Goal: Transaction & Acquisition: Register for event/course

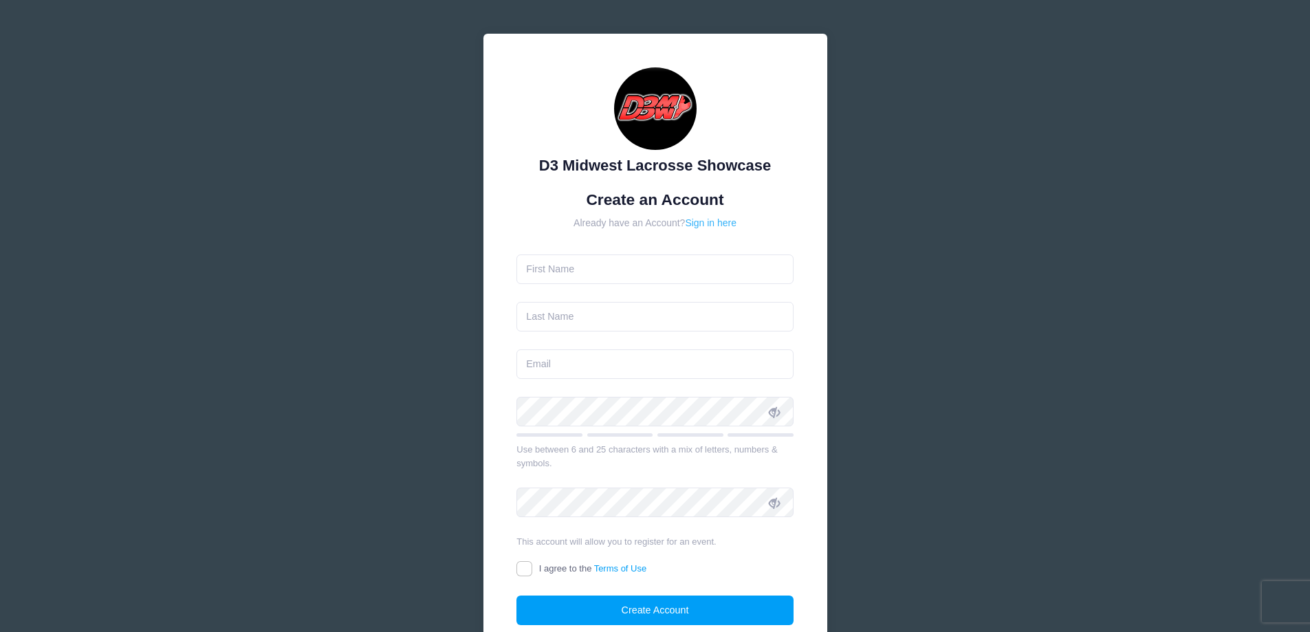
click at [726, 226] on link "Sign in here" at bounding box center [711, 222] width 52 height 11
click at [653, 263] on input "text" at bounding box center [655, 270] width 277 height 30
type input "HEATHER"
type input "GLENN"
type input "[EMAIL_ADDRESS][DOMAIN_NAME]"
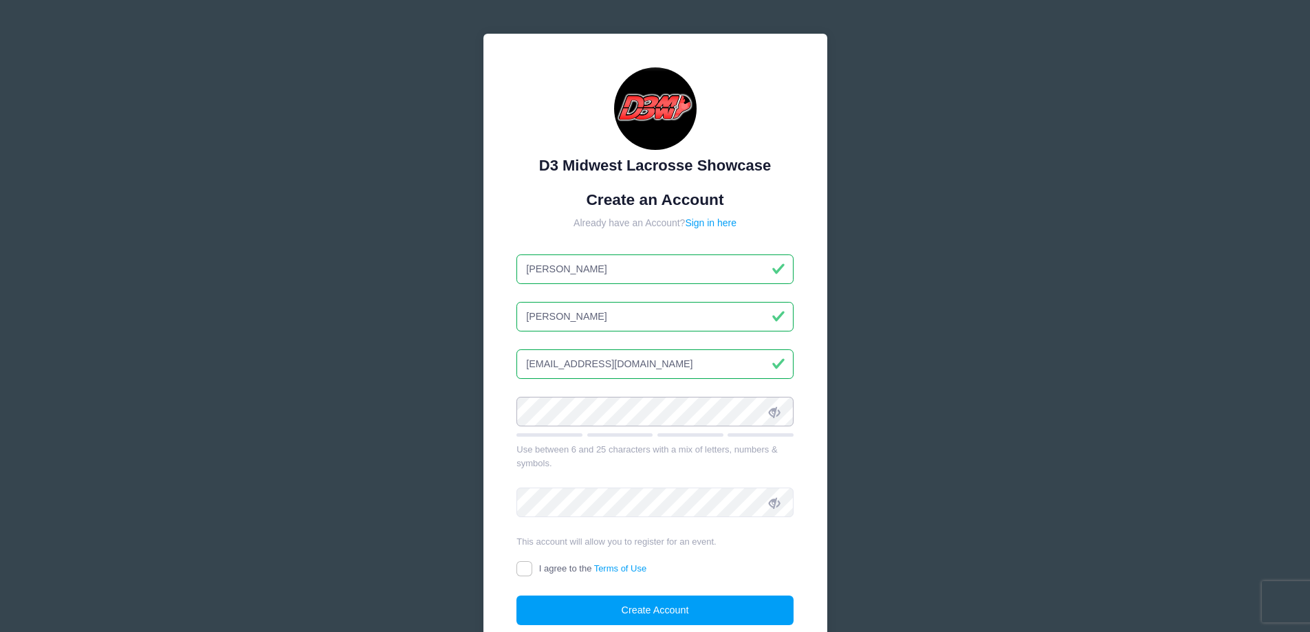
click at [436, 418] on div "D3 Midwest Lacrosse Showcase Create an Account Already have an Account? Sign in…" at bounding box center [655, 374] width 1310 height 748
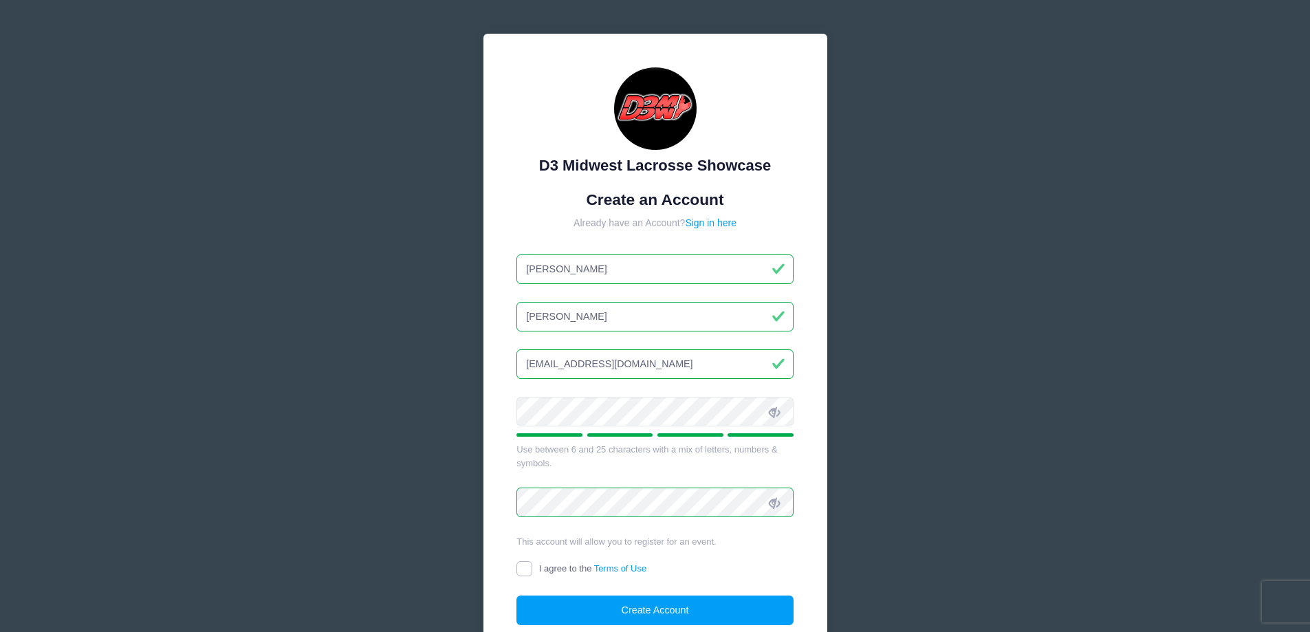
click at [528, 565] on input "I agree to the Terms of Use" at bounding box center [525, 569] width 16 height 16
checkbox input "true"
click at [577, 601] on button "Create Account" at bounding box center [655, 611] width 277 height 30
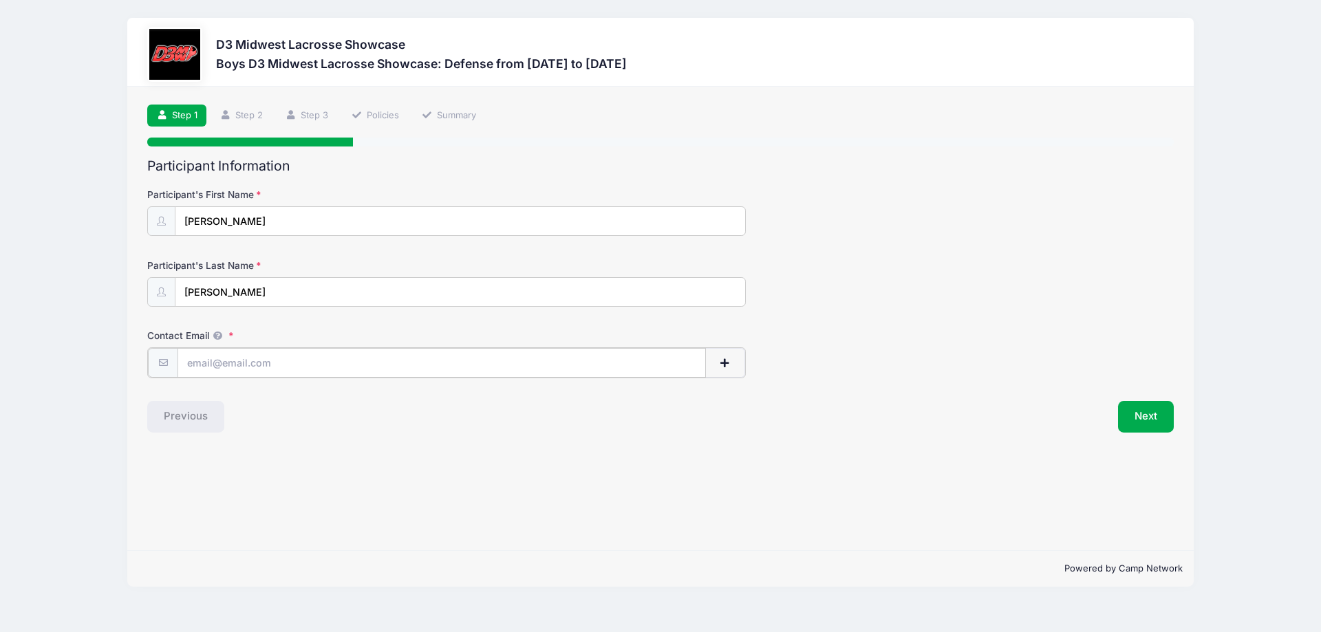
click at [500, 360] on input "Contact Email" at bounding box center [441, 363] width 528 height 30
type input "[EMAIL_ADDRESS][DOMAIN_NAME]"
click at [510, 446] on div "Step 1 /7 Step 1 Step 2 Step 3 Policies Summary Participant Information Partici…" at bounding box center [660, 319] width 1066 height 464
click at [1142, 419] on button "Next" at bounding box center [1146, 416] width 56 height 32
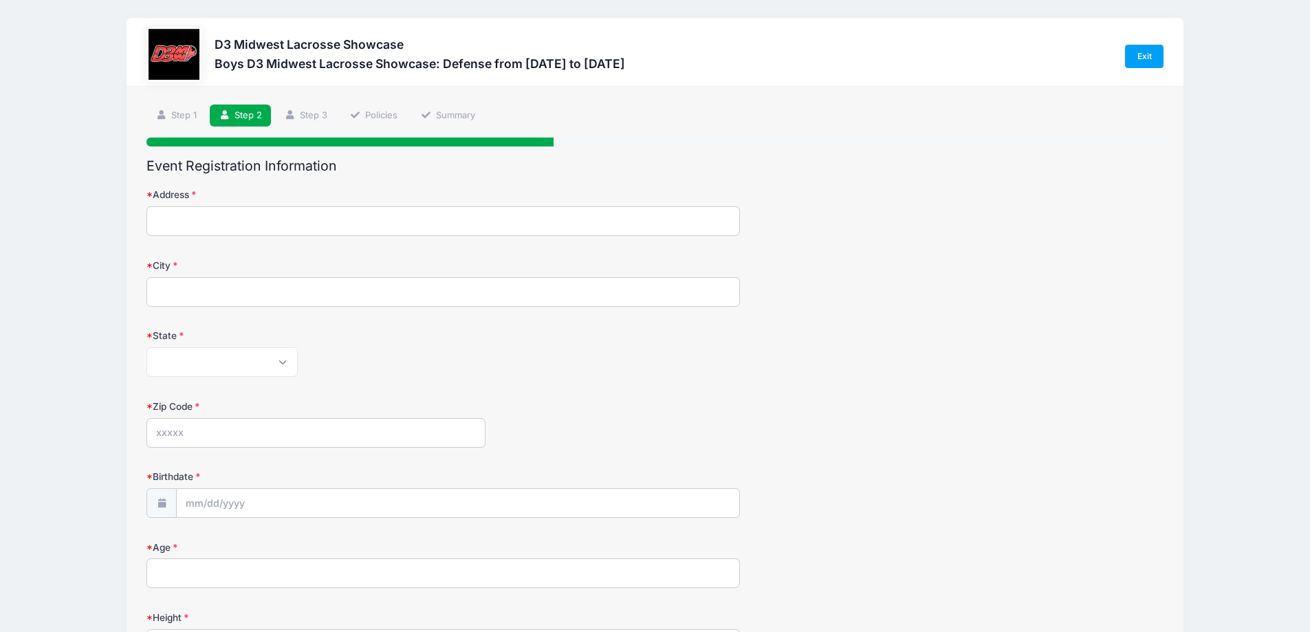
click at [576, 231] on input "Address" at bounding box center [444, 221] width 594 height 30
type input "[STREET_ADDRESS][PERSON_NAME]"
type input "DAYTON"
select select "OH"
type input "45414"
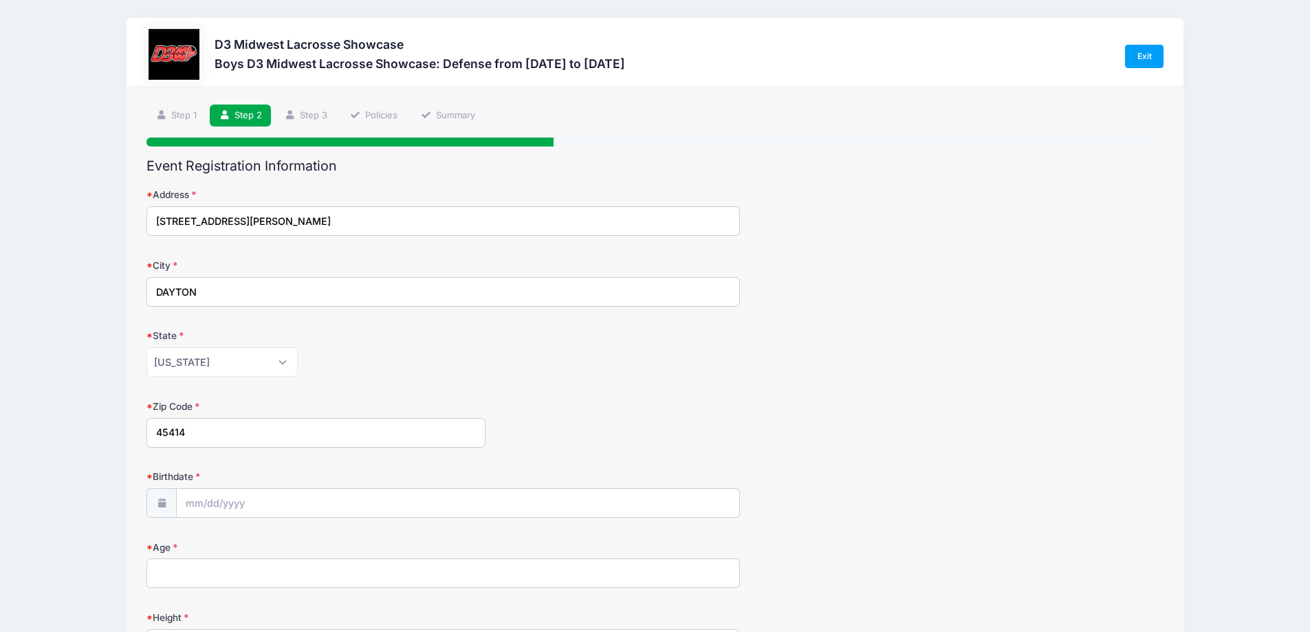
type input "[PHONE_NUMBER]"
type input "[PERSON_NAME]"
type input "[EMAIL_ADDRESS][DOMAIN_NAME]"
click at [453, 497] on input "Birthdate" at bounding box center [458, 504] width 563 height 30
click at [193, 508] on input "Birthdate" at bounding box center [458, 504] width 563 height 30
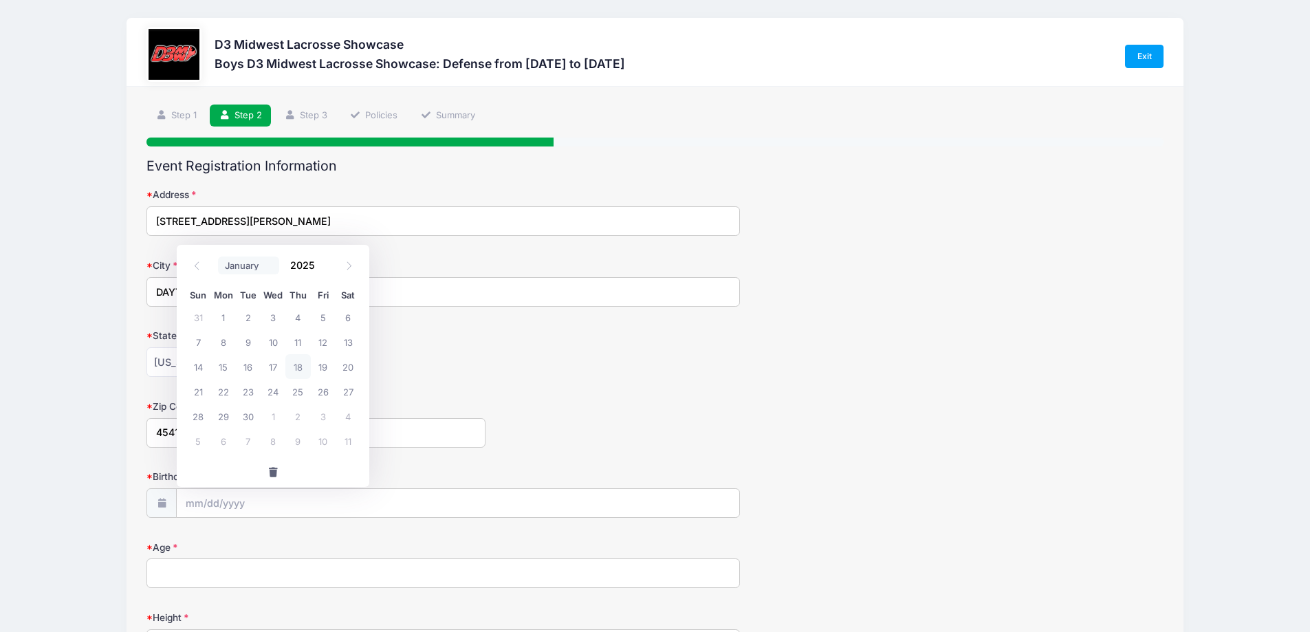
click at [239, 263] on select "January February March April May June July August September October November De…" at bounding box center [248, 266] width 61 height 18
select select "11"
click at [218, 257] on select "January February March April May June July August September October November De…" at bounding box center [248, 266] width 61 height 18
click at [305, 264] on input "2025" at bounding box center [305, 265] width 45 height 21
click at [321, 273] on span at bounding box center [323, 270] width 10 height 10
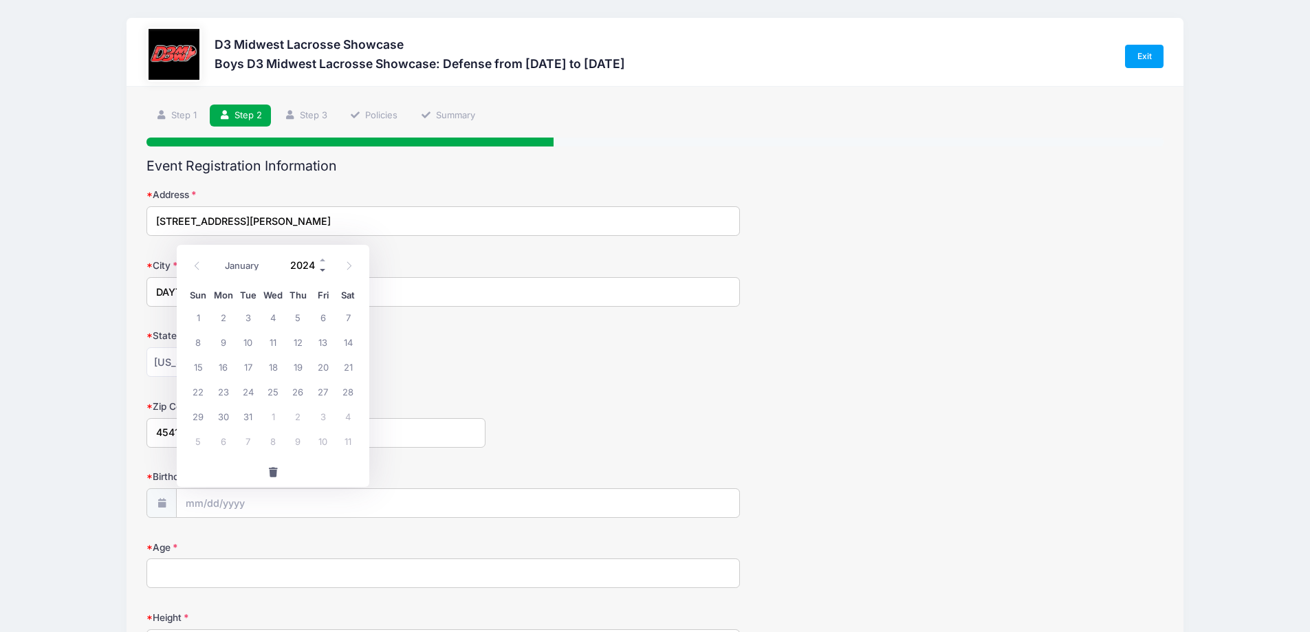
click at [321, 273] on span at bounding box center [323, 270] width 10 height 10
click at [321, 272] on span at bounding box center [323, 270] width 10 height 10
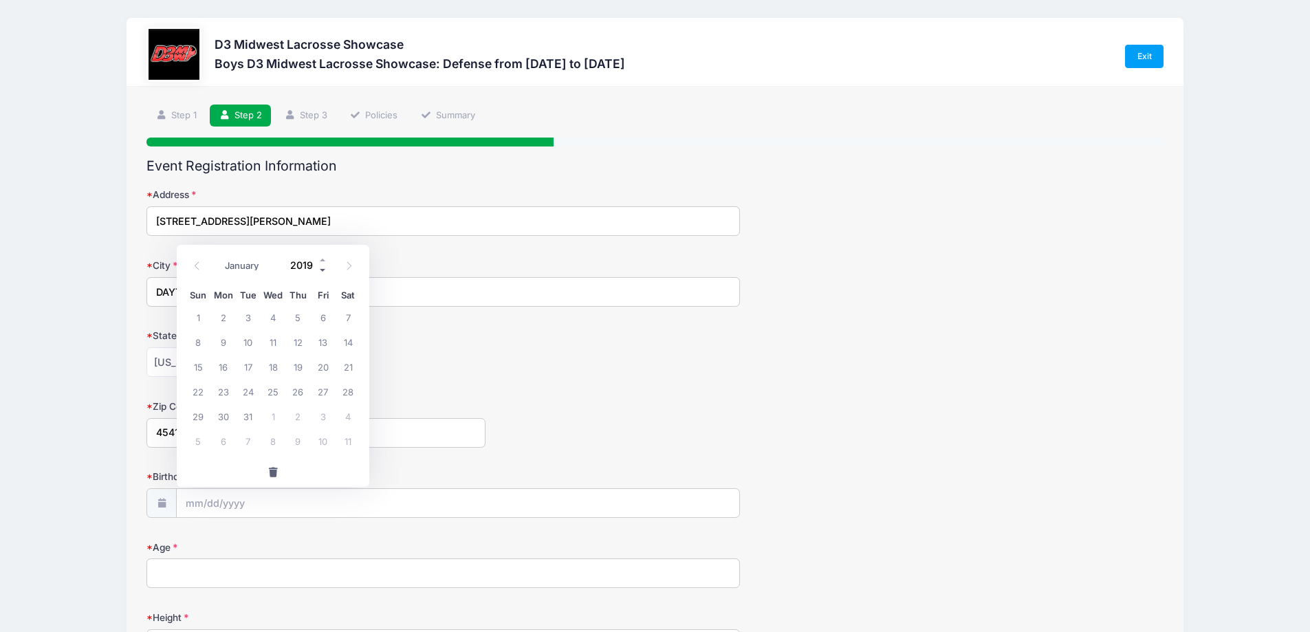
click at [321, 272] on span at bounding box center [323, 270] width 10 height 10
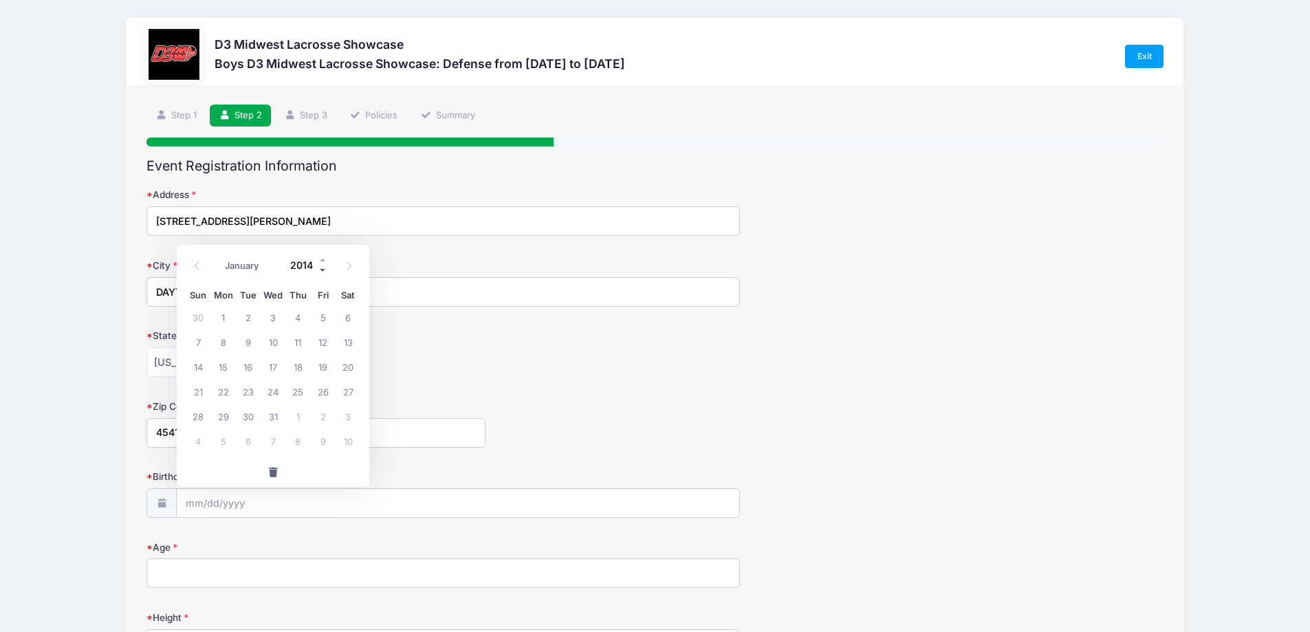
click at [321, 270] on span at bounding box center [323, 270] width 10 height 10
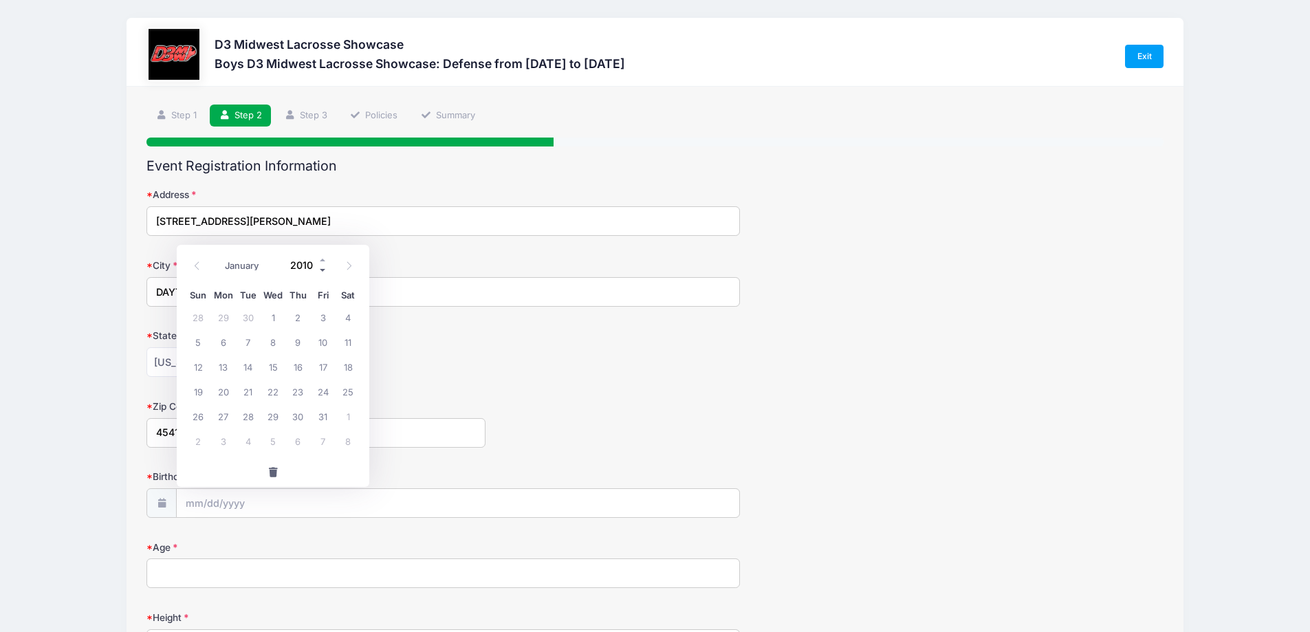
type input "2009"
click at [318, 373] on span "18" at bounding box center [323, 366] width 25 height 25
type input "[DATE]"
click at [594, 359] on div "[US_STATE] [US_STATE] [US_STATE] [US_STATE] [US_STATE] Armed Forces Africa Arme…" at bounding box center [444, 362] width 594 height 30
click at [383, 579] on input "Age" at bounding box center [444, 574] width 594 height 30
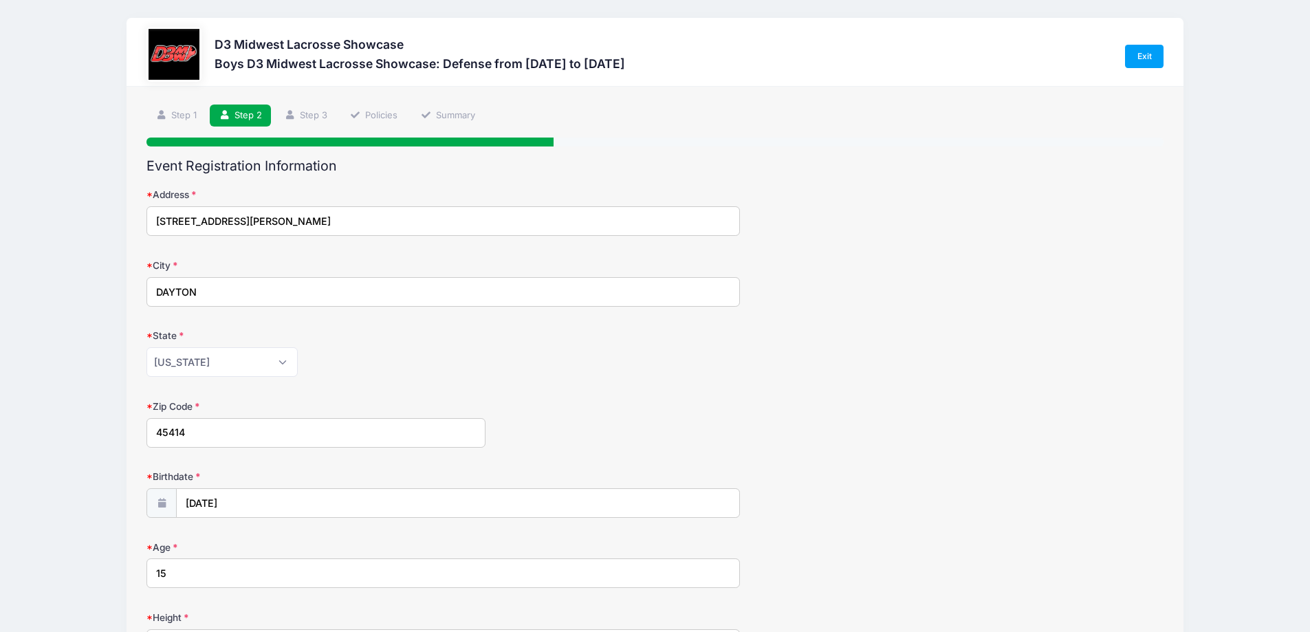
type input "15"
click at [837, 363] on div "State [US_STATE] [US_STATE] [US_STATE] [US_STATE] [US_STATE] Armed Forces Afric…" at bounding box center [655, 353] width 1017 height 48
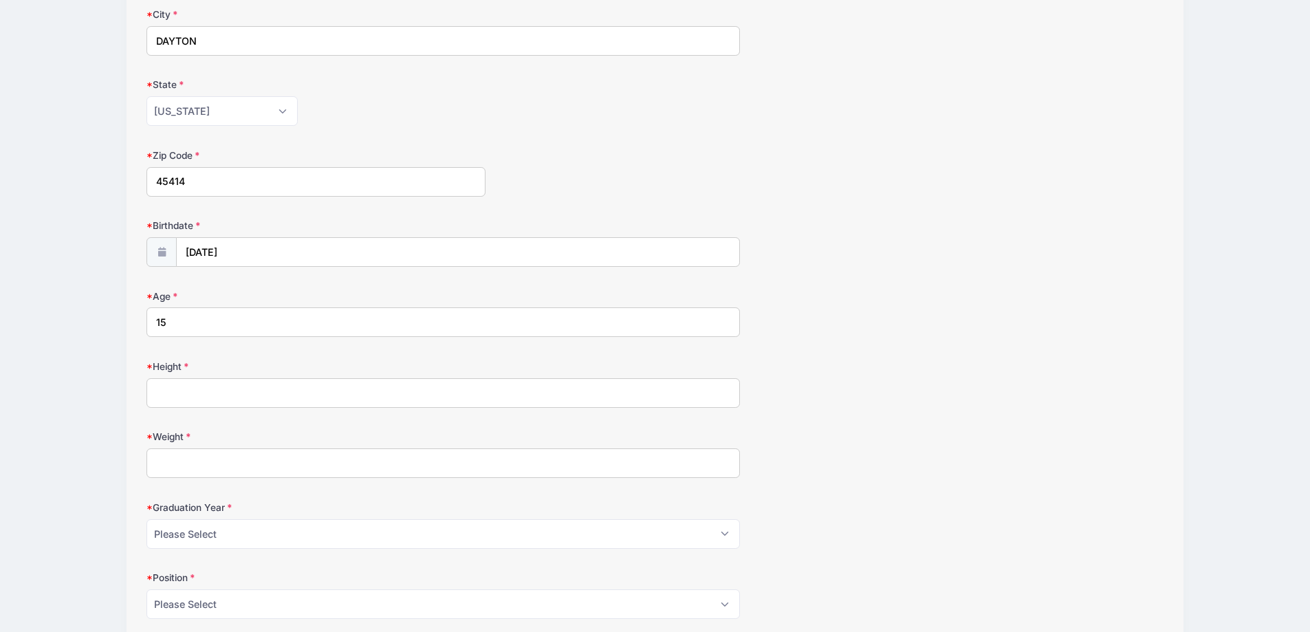
scroll to position [344, 0]
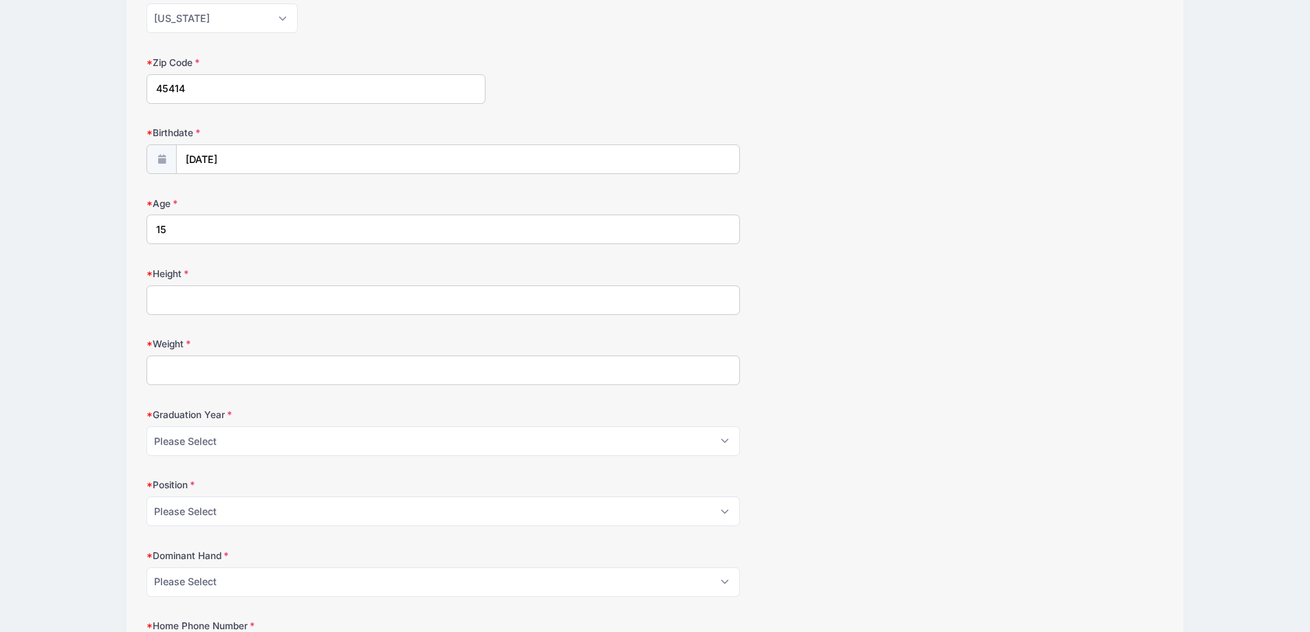
click at [301, 301] on input "Height" at bounding box center [444, 300] width 594 height 30
type input "6'"
click at [283, 382] on input "Weight" at bounding box center [444, 371] width 594 height 30
type input "170"
click at [720, 437] on select "Please Select 2024 2025 2026 2027 2028" at bounding box center [444, 441] width 594 height 30
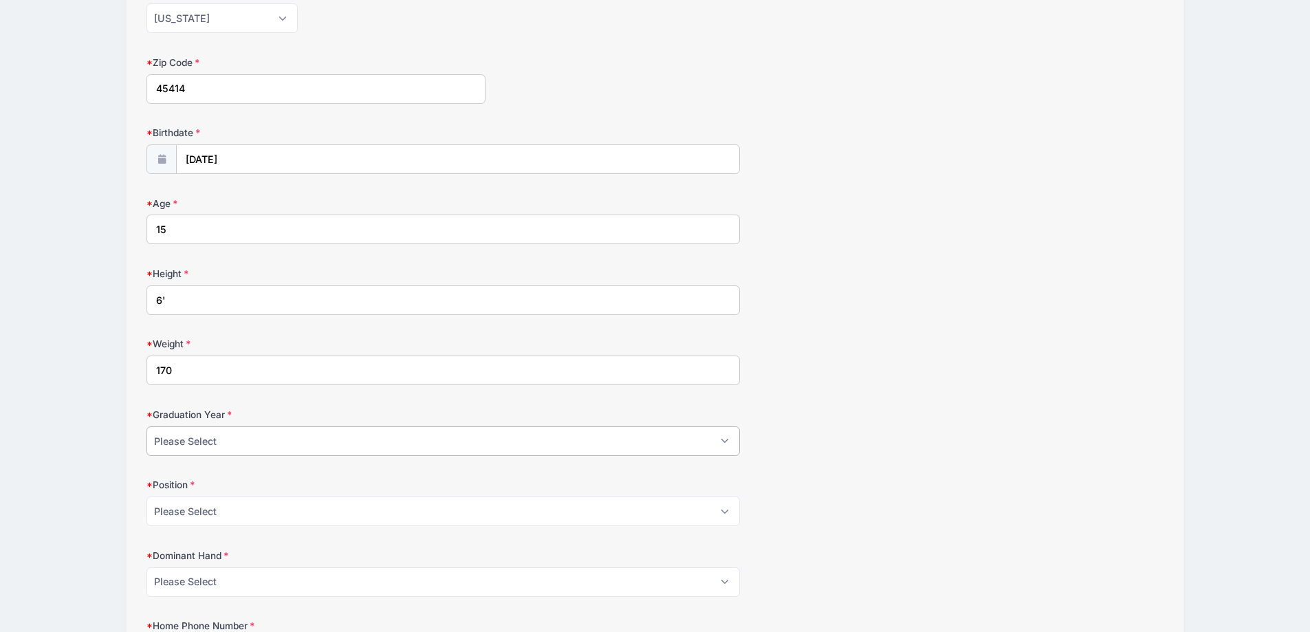
select select "2028"
click at [147, 426] on select "Please Select 2024 2025 2026 2027 2028" at bounding box center [444, 441] width 594 height 30
click at [282, 508] on select "Please Select Attack Midfield Defense GoalieAttack Midfield Defense Goalie LSM …" at bounding box center [444, 512] width 594 height 30
select select "Defense"
click at [147, 497] on select "Please Select Attack Midfield Defense GoalieAttack Midfield Defense Goalie LSM …" at bounding box center [444, 512] width 594 height 30
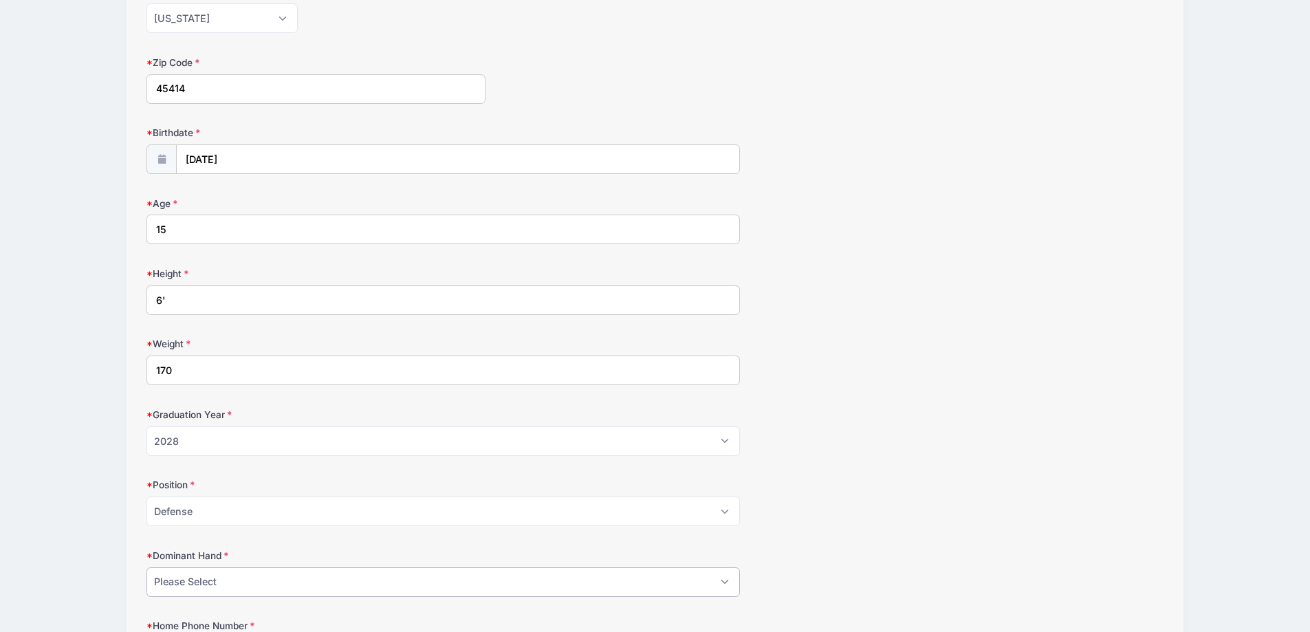
click at [273, 585] on select "Please Select Right Left" at bounding box center [444, 583] width 594 height 30
select select "Right"
click at [147, 568] on select "Please Select Right Left" at bounding box center [444, 583] width 594 height 30
click at [803, 482] on div "Position Please Select Attack Midfield Defense GoalieAttack Midfield Defense Go…" at bounding box center [655, 502] width 1017 height 48
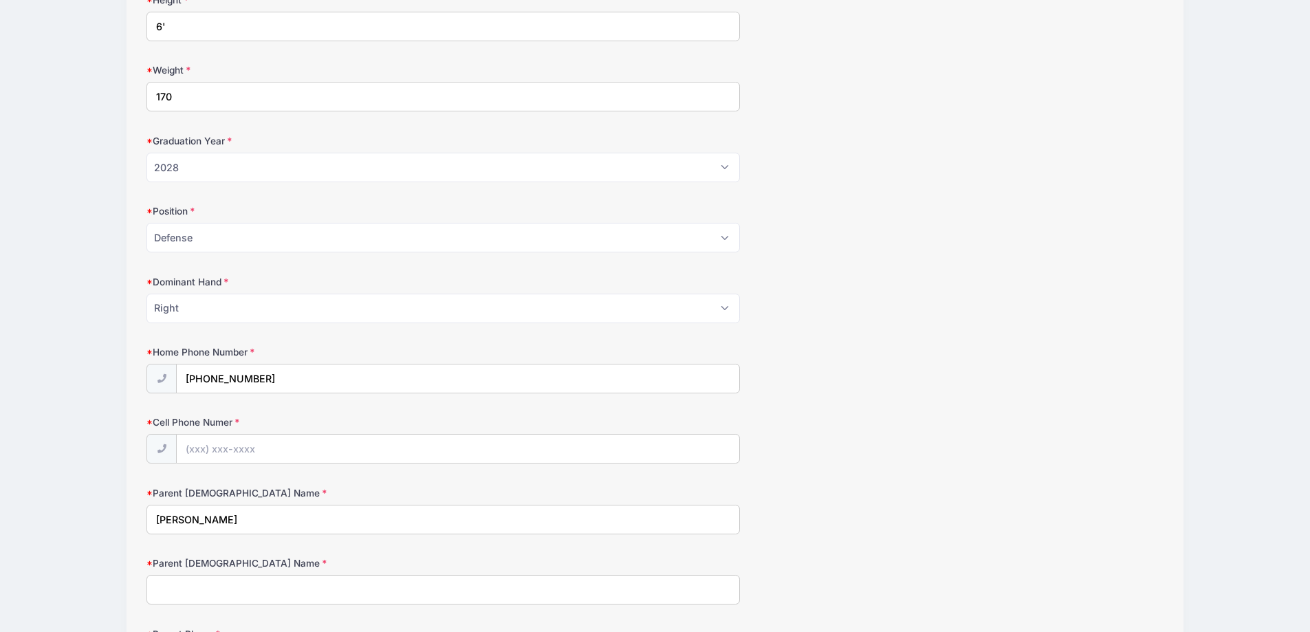
scroll to position [619, 0]
click at [304, 444] on input "Cell Phone Numer" at bounding box center [458, 448] width 563 height 30
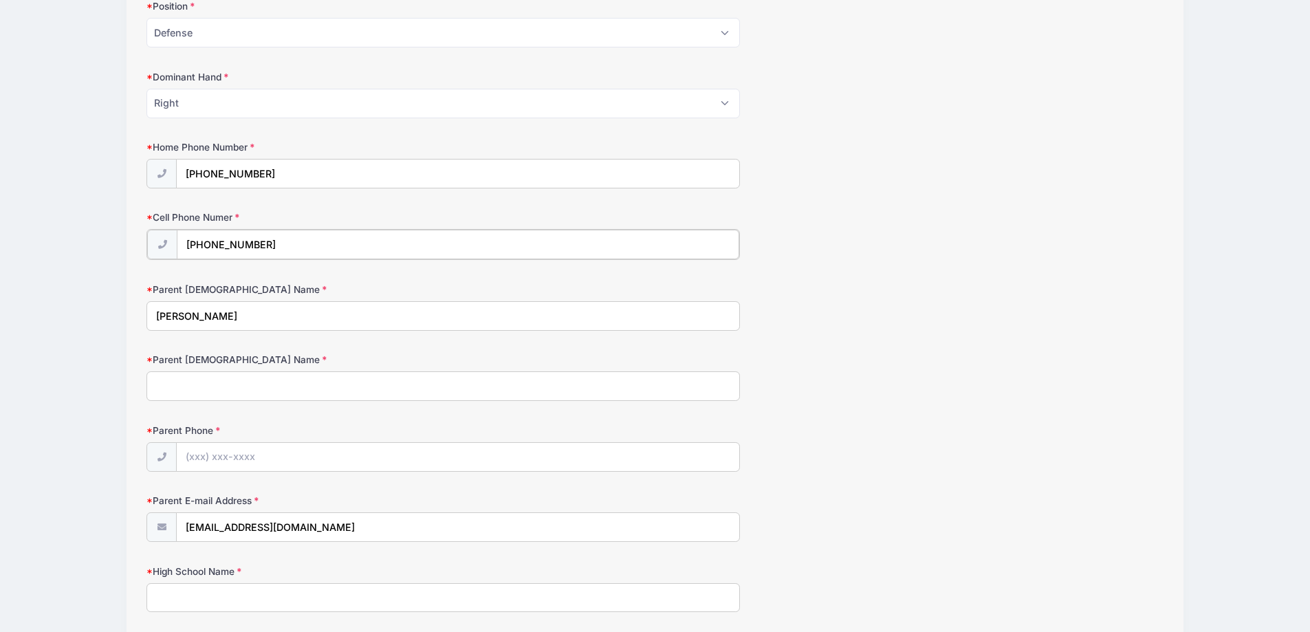
scroll to position [825, 0]
type input "[PHONE_NUMBER]"
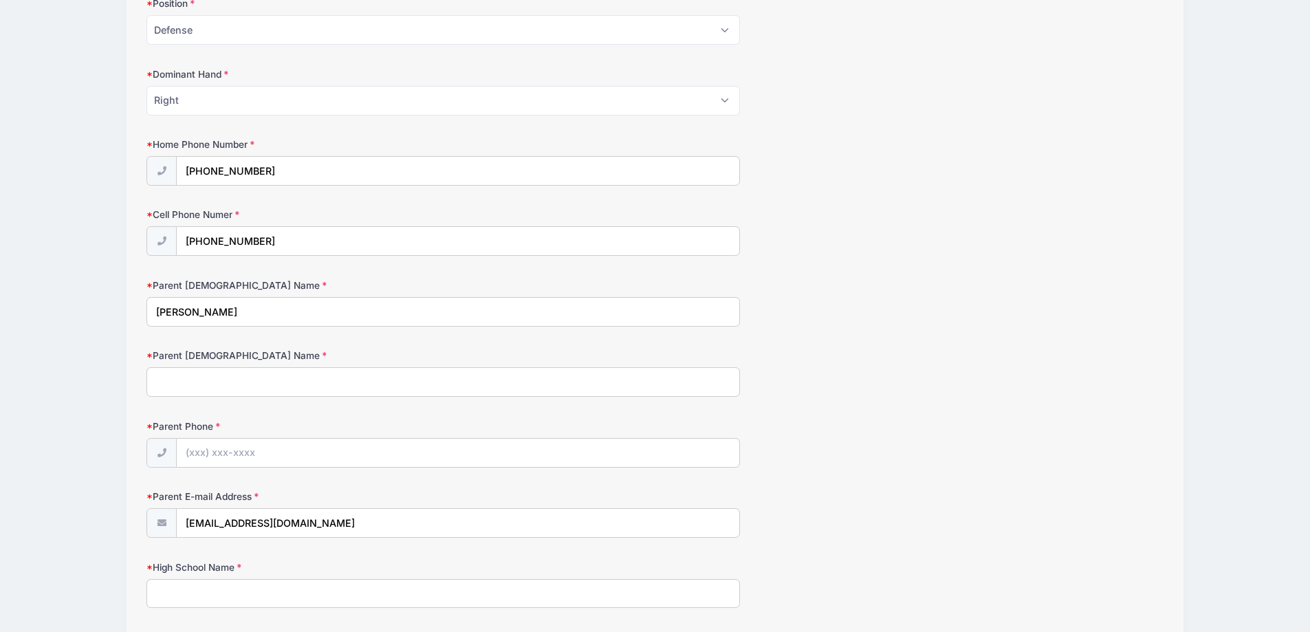
click at [288, 380] on input "Parent [DEMOGRAPHIC_DATA] Name" at bounding box center [444, 382] width 594 height 30
type input "[PERSON_NAME]"
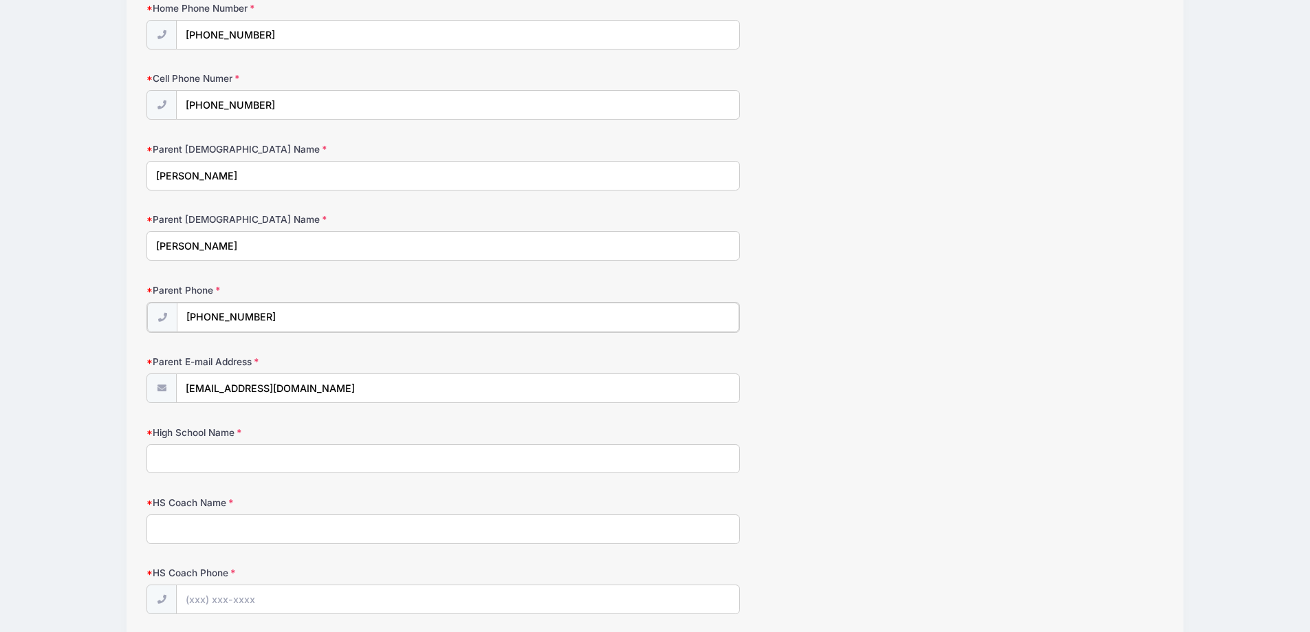
scroll to position [963, 0]
type input "[PHONE_NUMBER]"
click at [253, 464] on input "High School Name" at bounding box center [444, 457] width 594 height 30
type input "[GEOGRAPHIC_DATA]"
type input "[PERSON_NAME]"
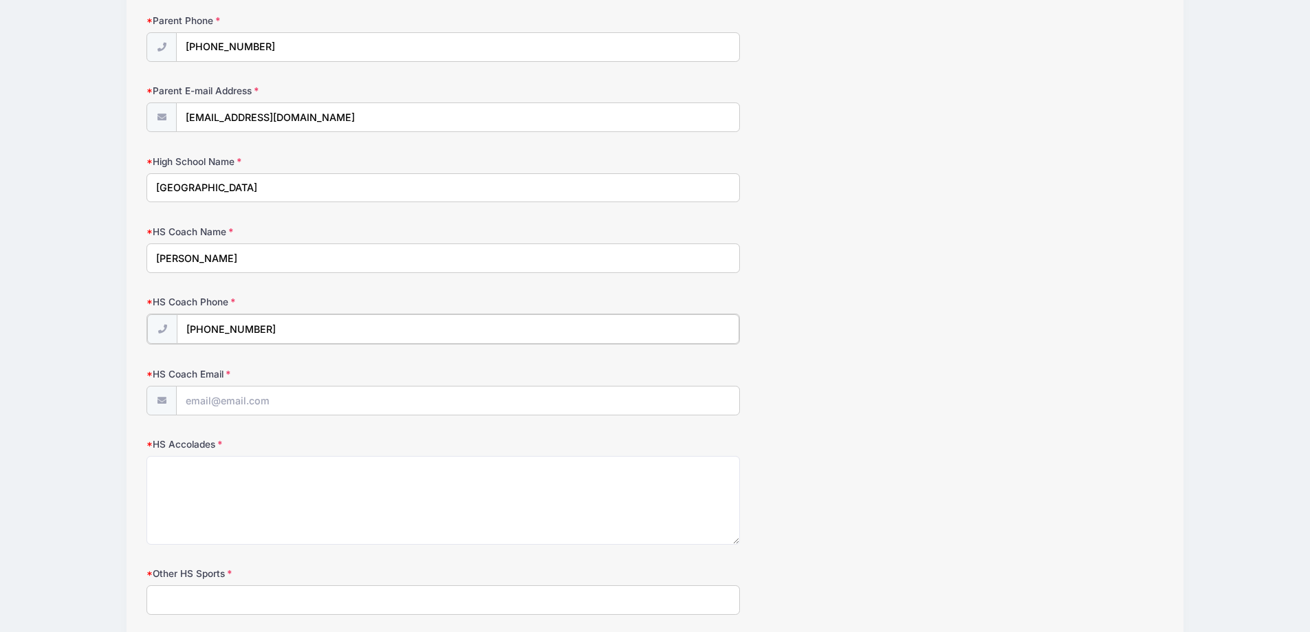
scroll to position [1307, 0]
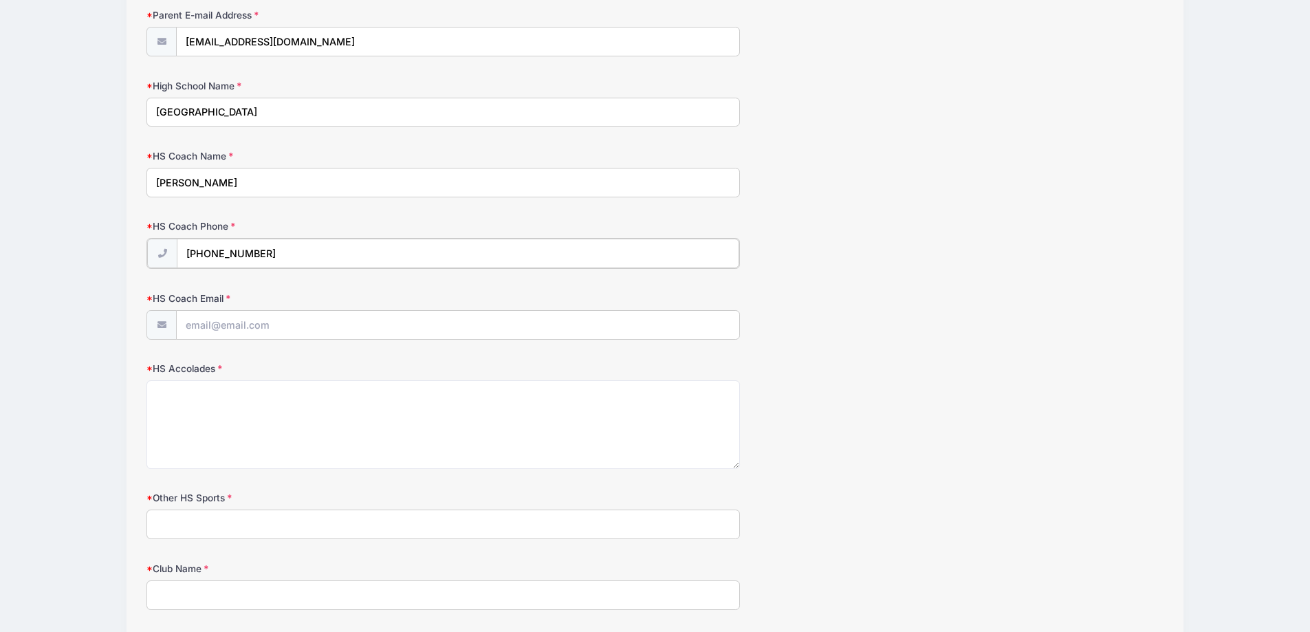
type input "[PHONE_NUMBER]"
click at [406, 333] on input "HS Coach Email" at bounding box center [458, 325] width 563 height 30
type input "[EMAIL_ADDRESS][DOMAIN_NAME]"
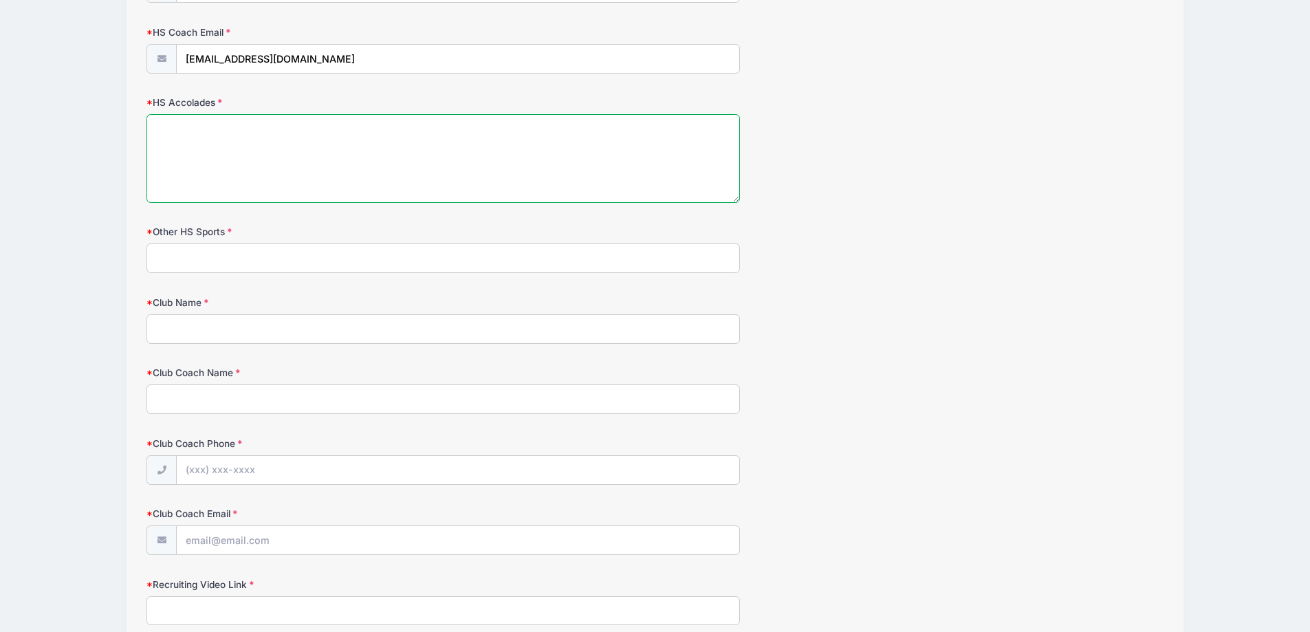
scroll to position [1582, 0]
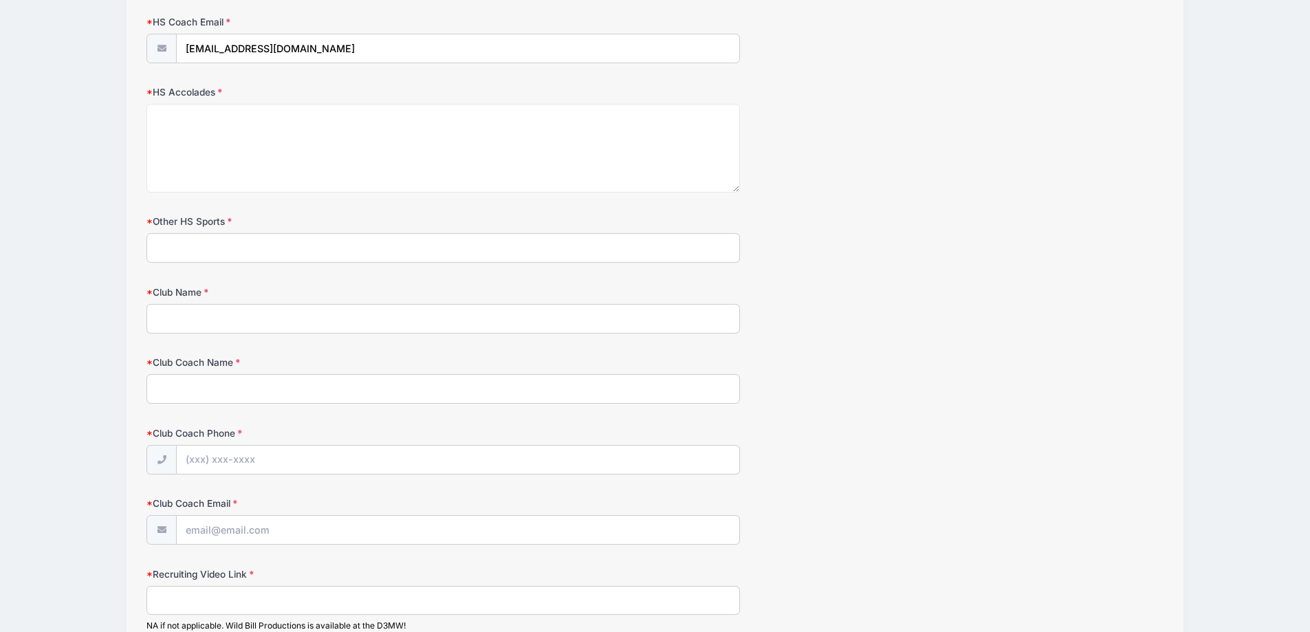
click at [261, 239] on input "Other HS Sports" at bounding box center [444, 248] width 594 height 30
drag, startPoint x: 181, startPoint y: 240, endPoint x: 125, endPoint y: 242, distance: 56.4
type input "N/A"
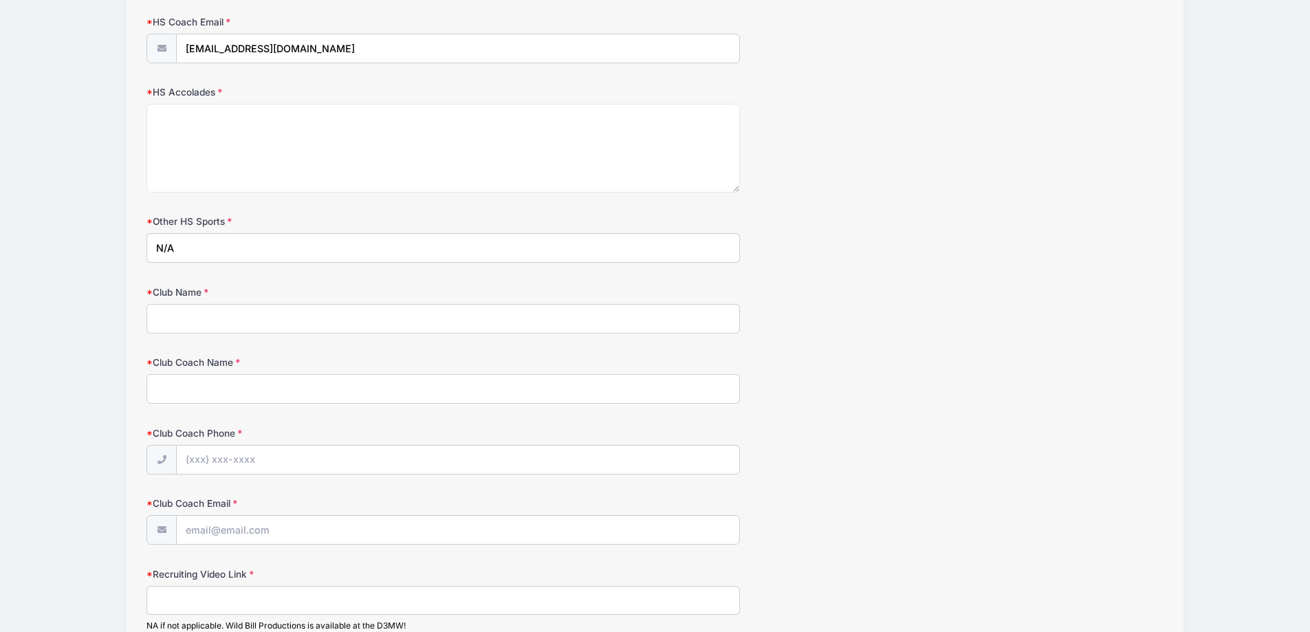
click at [217, 318] on input "Club Name" at bounding box center [444, 319] width 594 height 30
type input "Resolute [US_STATE]"
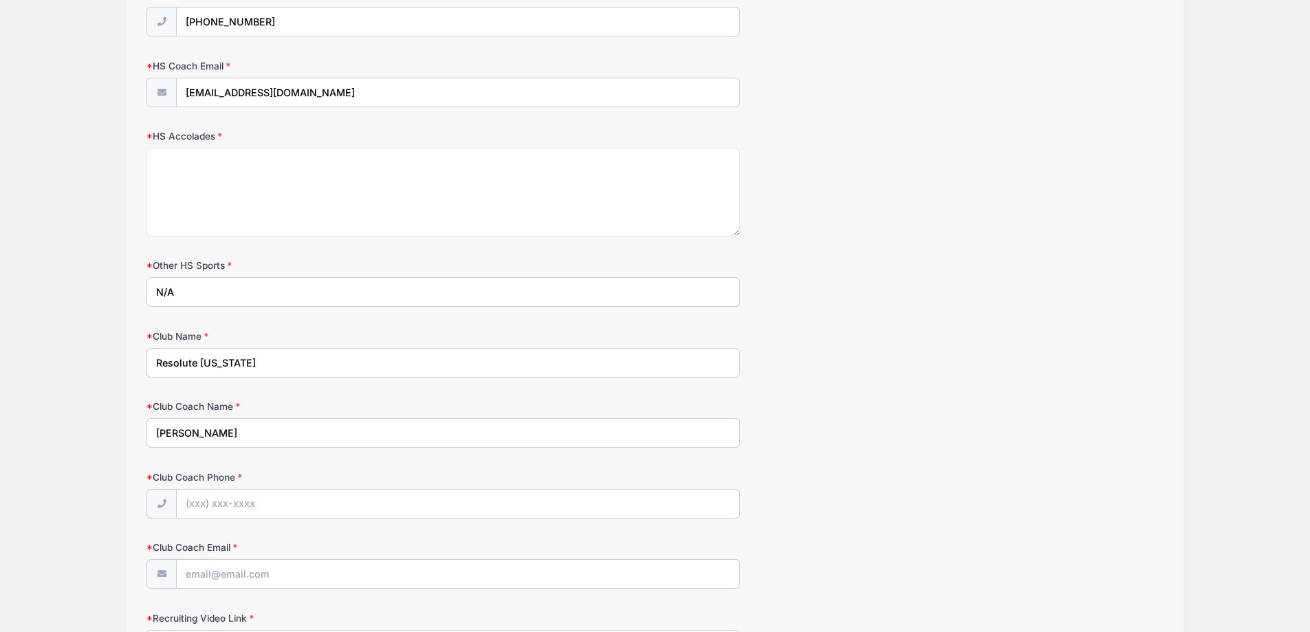
scroll to position [1570, 0]
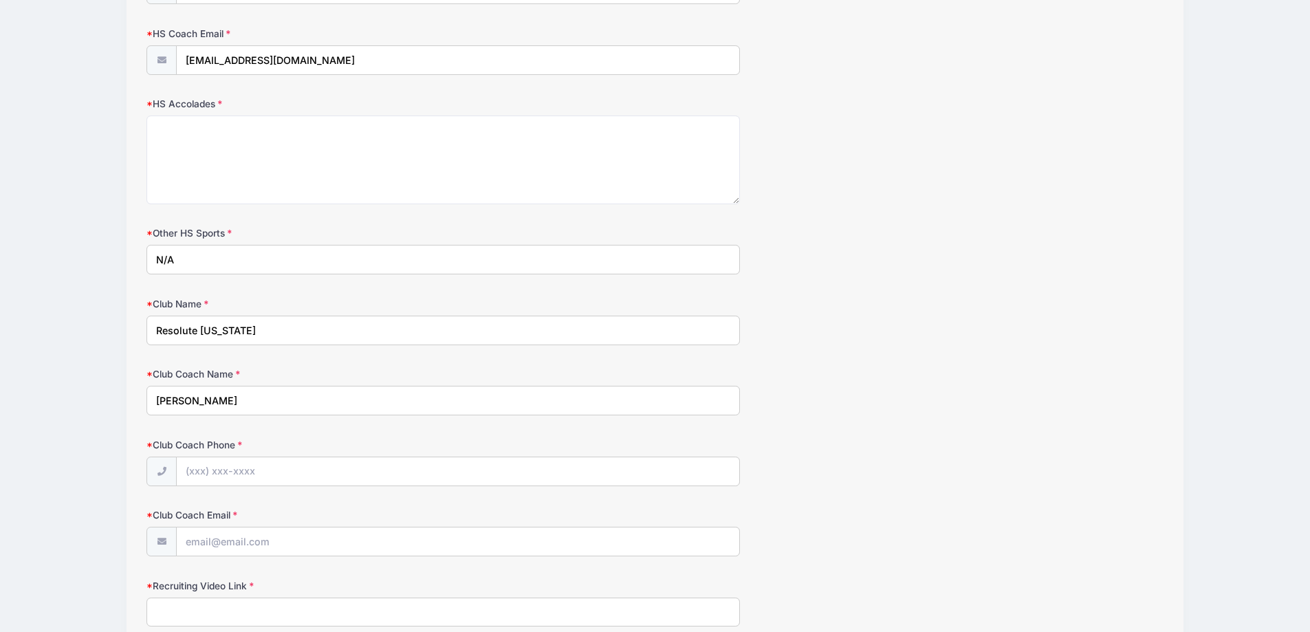
type input "[PERSON_NAME]"
click at [335, 551] on input "Club Coach Email" at bounding box center [458, 543] width 563 height 30
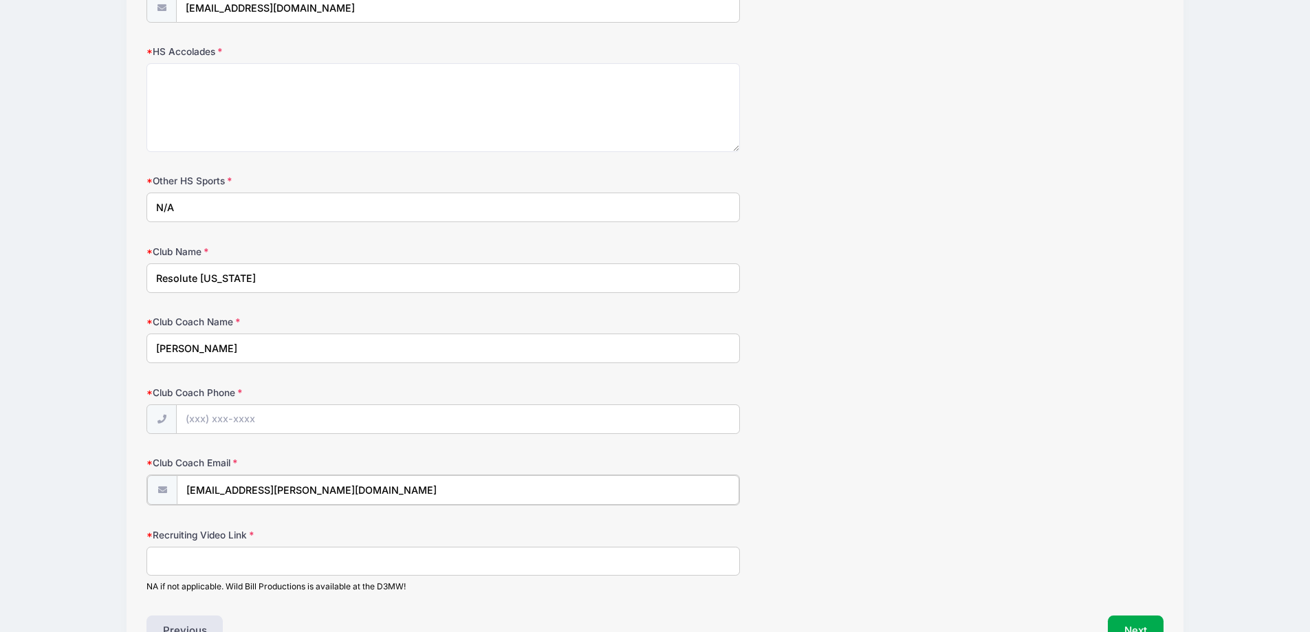
scroll to position [1708, 0]
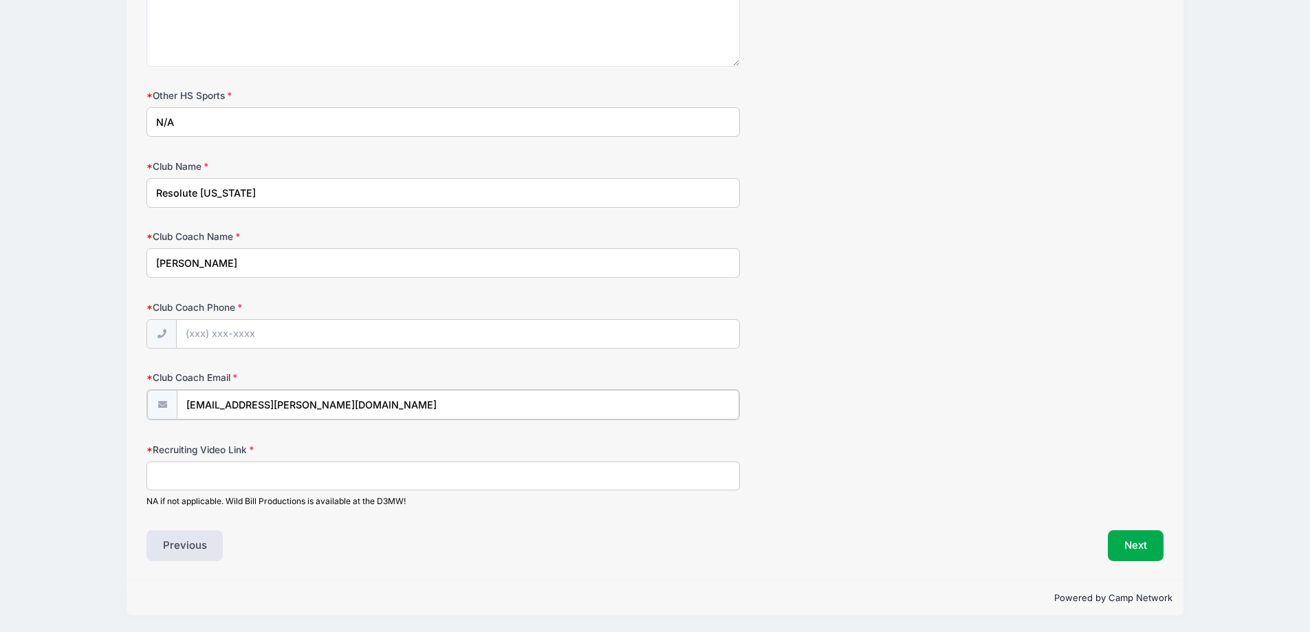
type input "[EMAIL_ADDRESS][PERSON_NAME][DOMAIN_NAME]"
click at [385, 334] on input "Club Coach Phone" at bounding box center [458, 335] width 563 height 30
type input "n/a"
click at [258, 484] on input "Recruiting Video Link" at bounding box center [444, 475] width 594 height 30
paste input "[URL][DOMAIN_NAME]"
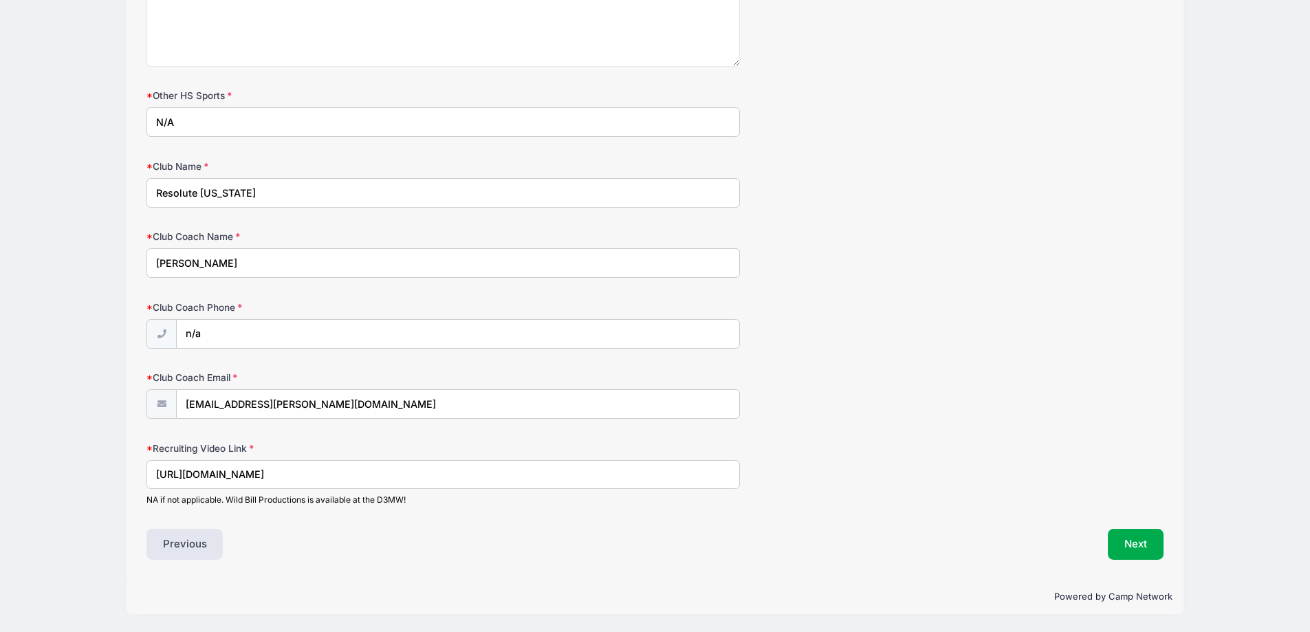
type input "[URL][DOMAIN_NAME]"
click at [873, 487] on div "Recruiting Video Link [URL][DOMAIN_NAME] NA if not applicable. Wild Bill Produc…" at bounding box center [655, 474] width 1017 height 65
drag, startPoint x: 416, startPoint y: 478, endPoint x: 63, endPoint y: 477, distance: 352.9
paste input "[URL][DOMAIN_NAME]"
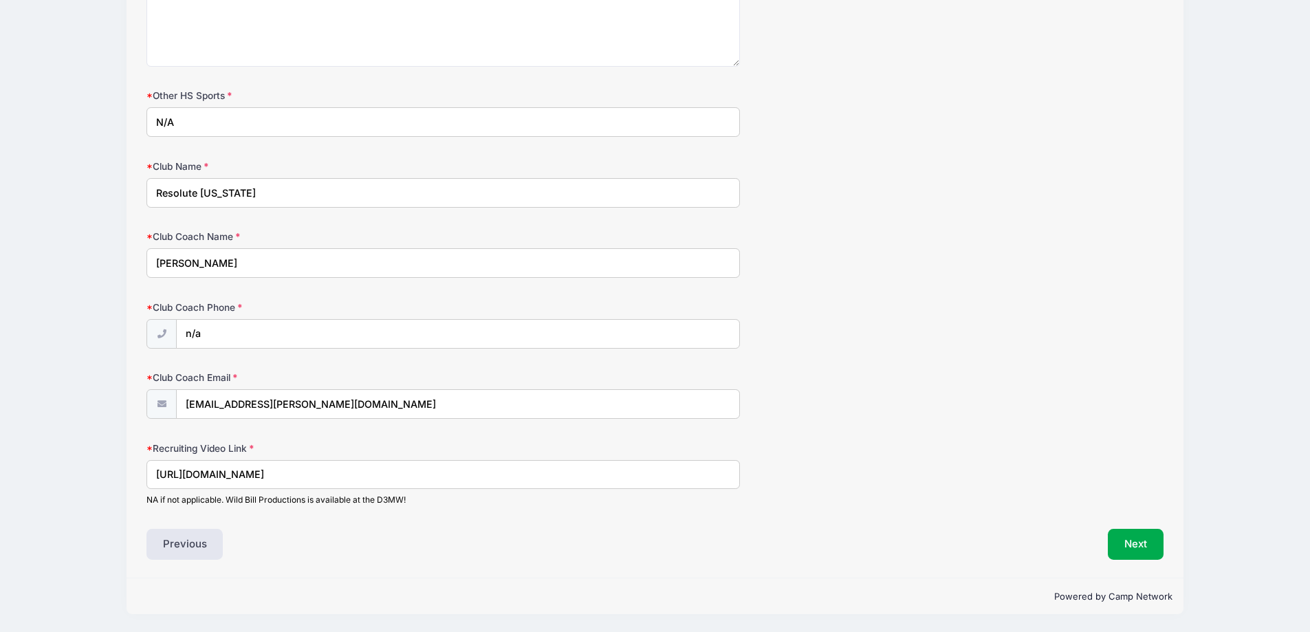
type input "[URL][DOMAIN_NAME]"
click at [338, 544] on div "Previous" at bounding box center [397, 545] width 515 height 32
click at [1130, 543] on button "Next" at bounding box center [1136, 545] width 56 height 32
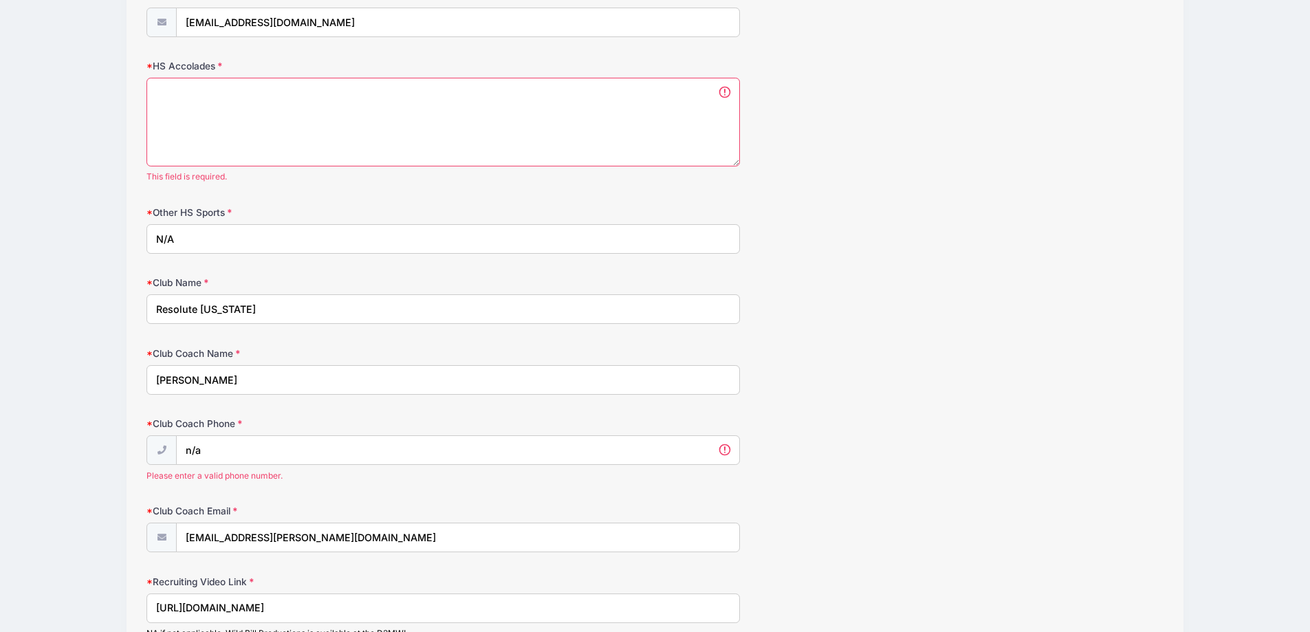
scroll to position [1597, 0]
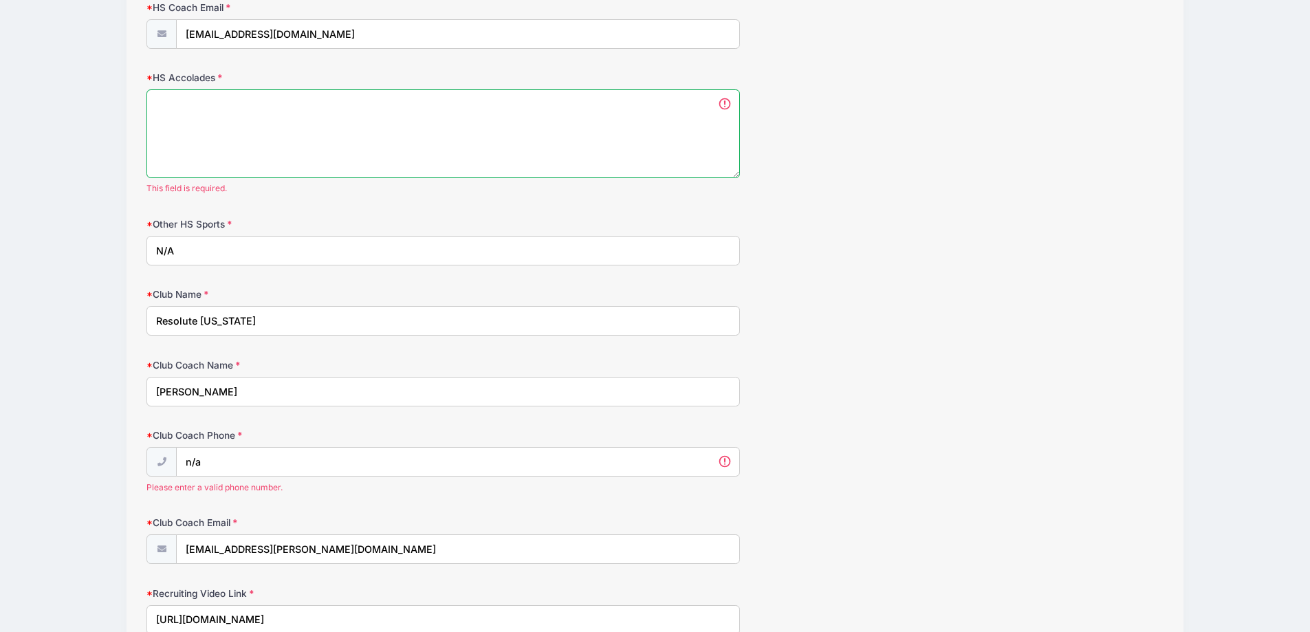
click at [333, 114] on textarea "HS Accolades" at bounding box center [444, 133] width 594 height 89
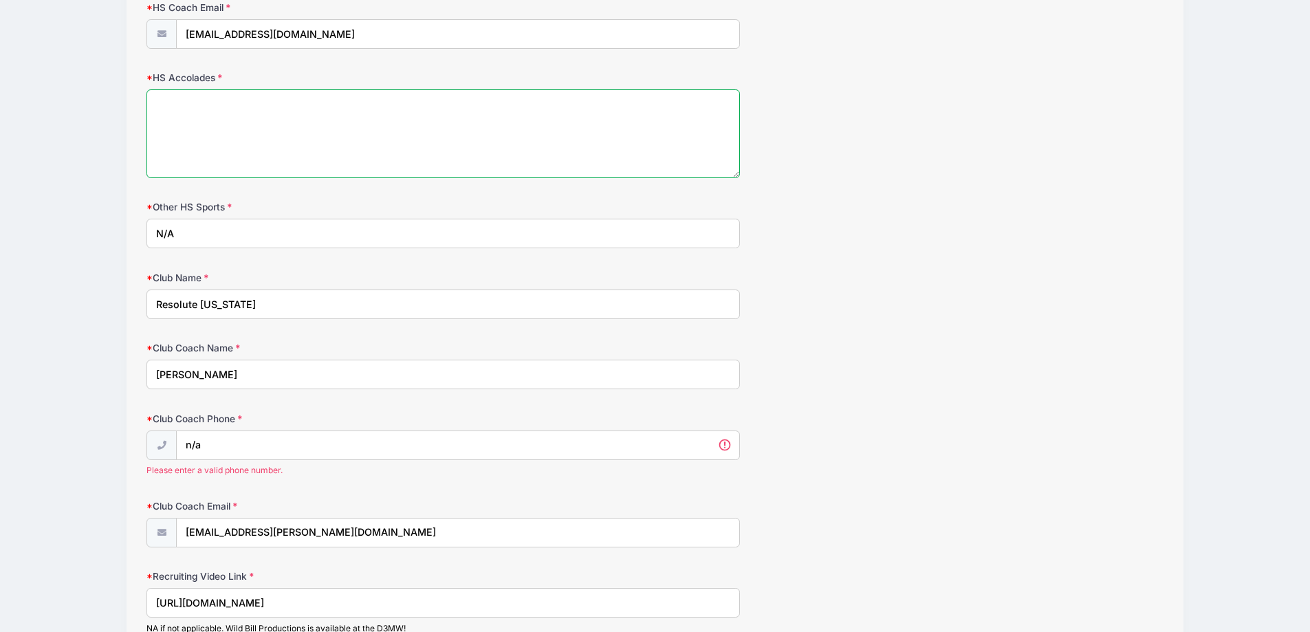
click at [205, 96] on textarea "HS Accolades" at bounding box center [444, 133] width 594 height 89
click at [288, 113] on textarea "HS Accolades" at bounding box center [444, 133] width 594 height 89
type textarea "F"
type textarea "Varsity starter as a freshman Honorable Mention All Conference team 7 goals, 3 …"
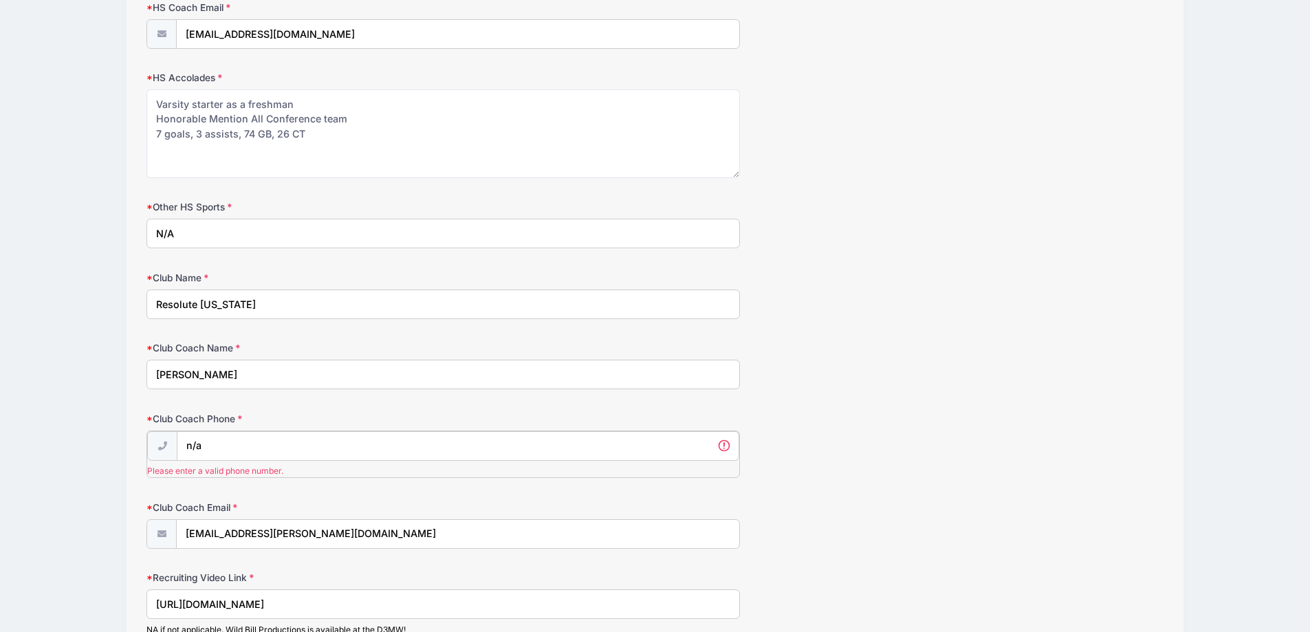
click at [241, 451] on input "n/a" at bounding box center [458, 446] width 563 height 30
drag, startPoint x: 188, startPoint y: 455, endPoint x: 143, endPoint y: 455, distance: 45.4
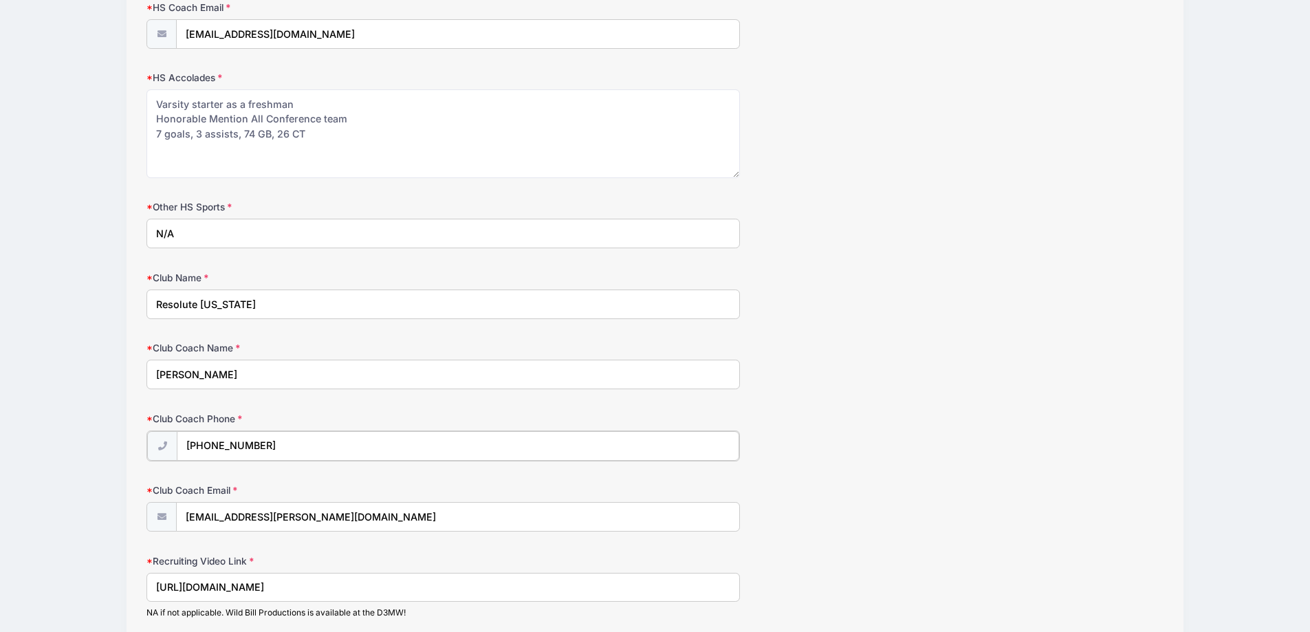
type input "[PHONE_NUMBER]"
click at [960, 418] on div "Club Coach Phone [PHONE_NUMBER]" at bounding box center [655, 436] width 1017 height 48
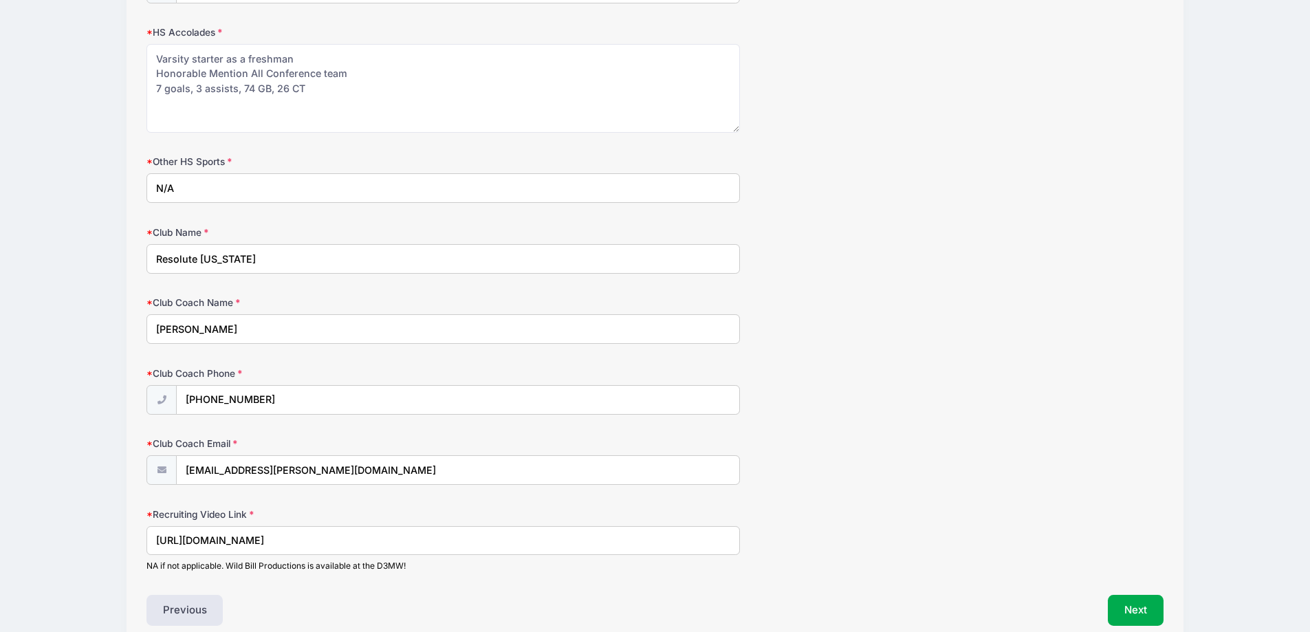
scroll to position [1708, 0]
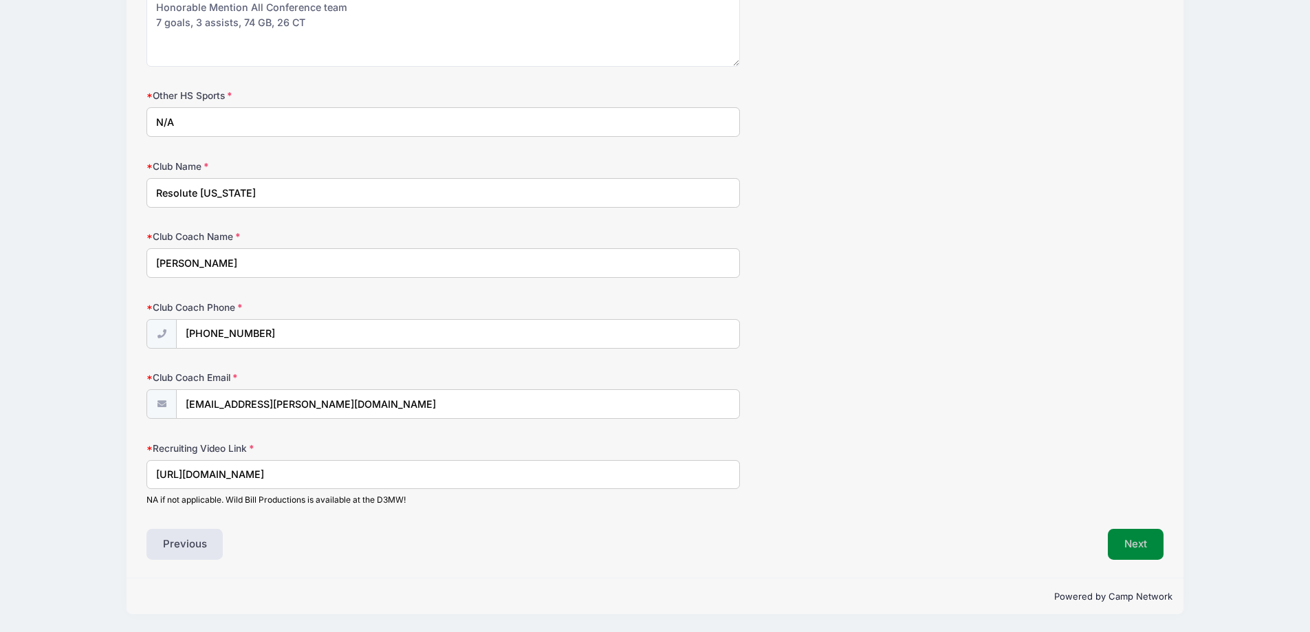
click at [1114, 545] on button "Next" at bounding box center [1136, 545] width 56 height 32
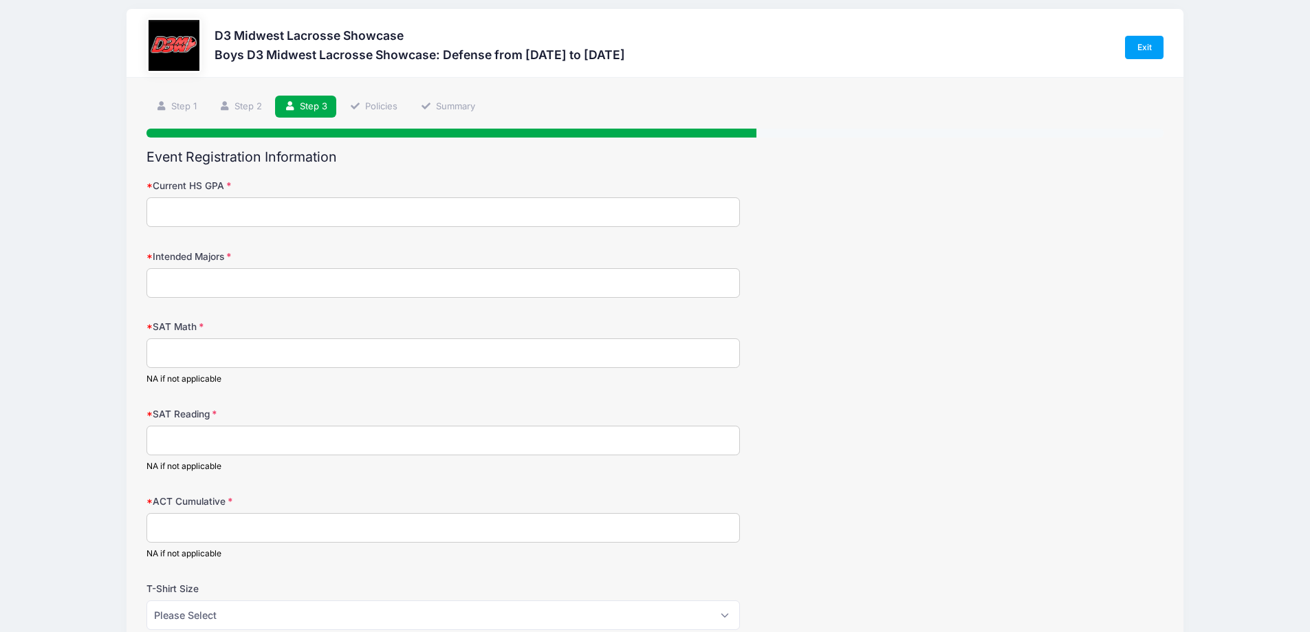
scroll to position [0, 0]
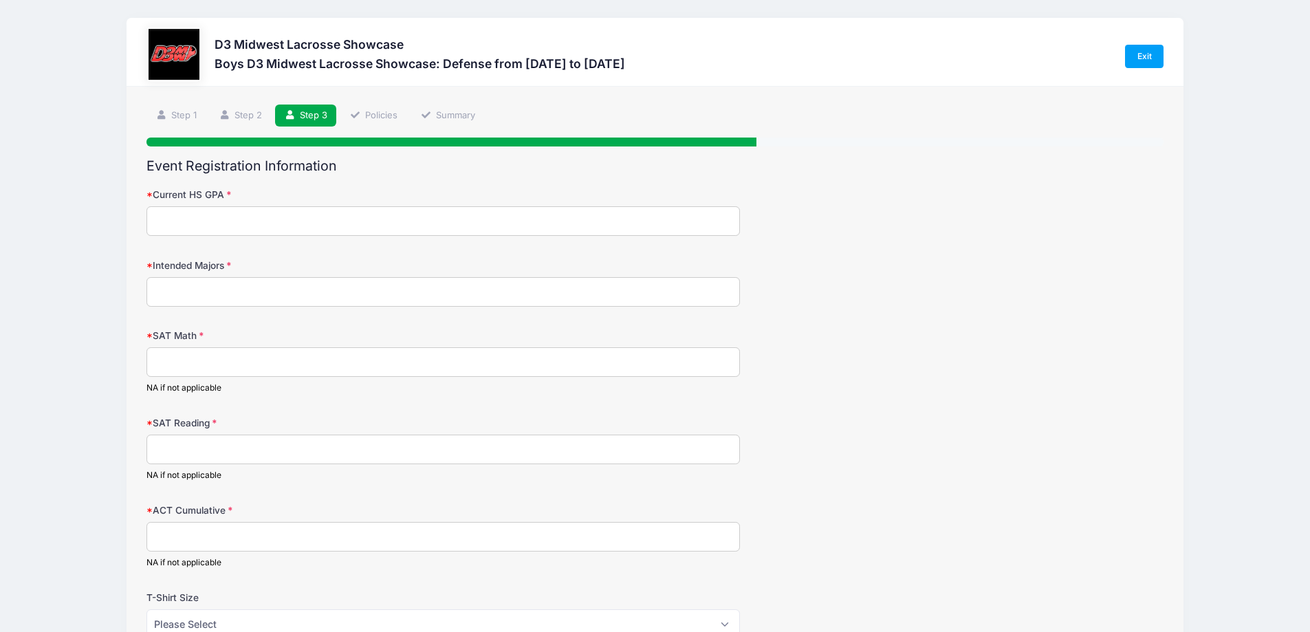
click at [437, 215] on input "Current HS GPA" at bounding box center [444, 221] width 594 height 30
type input "3.3"
click at [259, 365] on input "SAT Math" at bounding box center [444, 362] width 594 height 30
type input "NA"
click at [199, 462] on input "SAT Reading" at bounding box center [444, 450] width 594 height 30
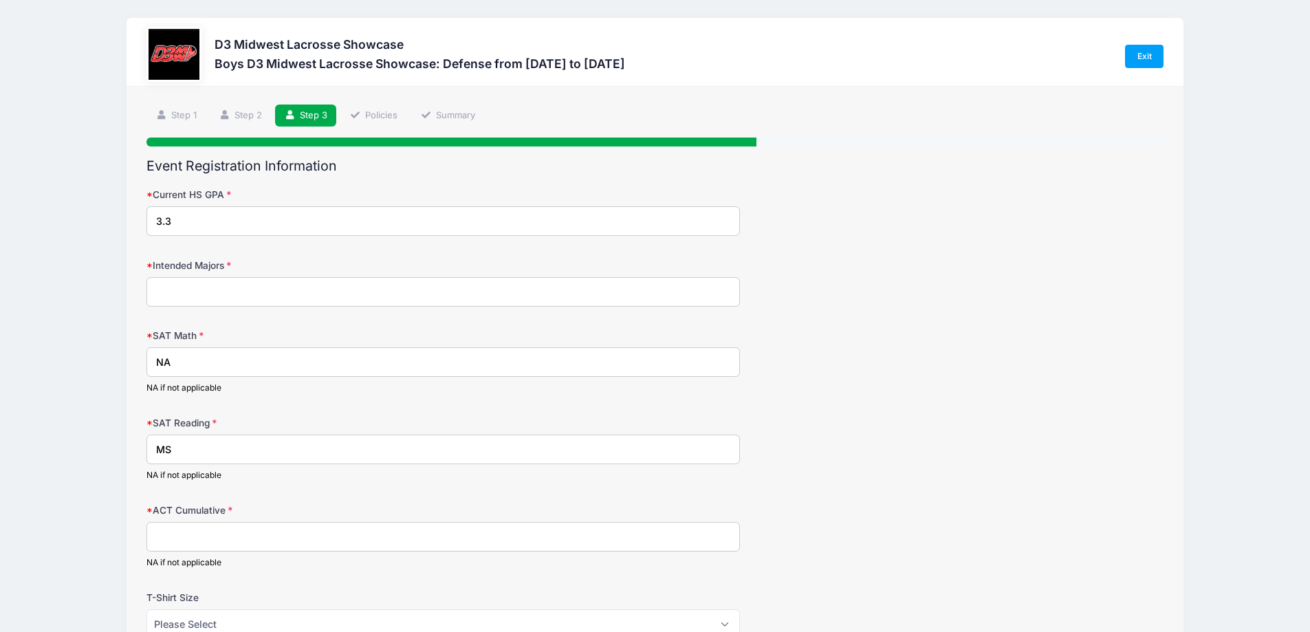
type input "M"
type input "NA"
click at [171, 540] on input "ACT Cumulative" at bounding box center [444, 537] width 594 height 30
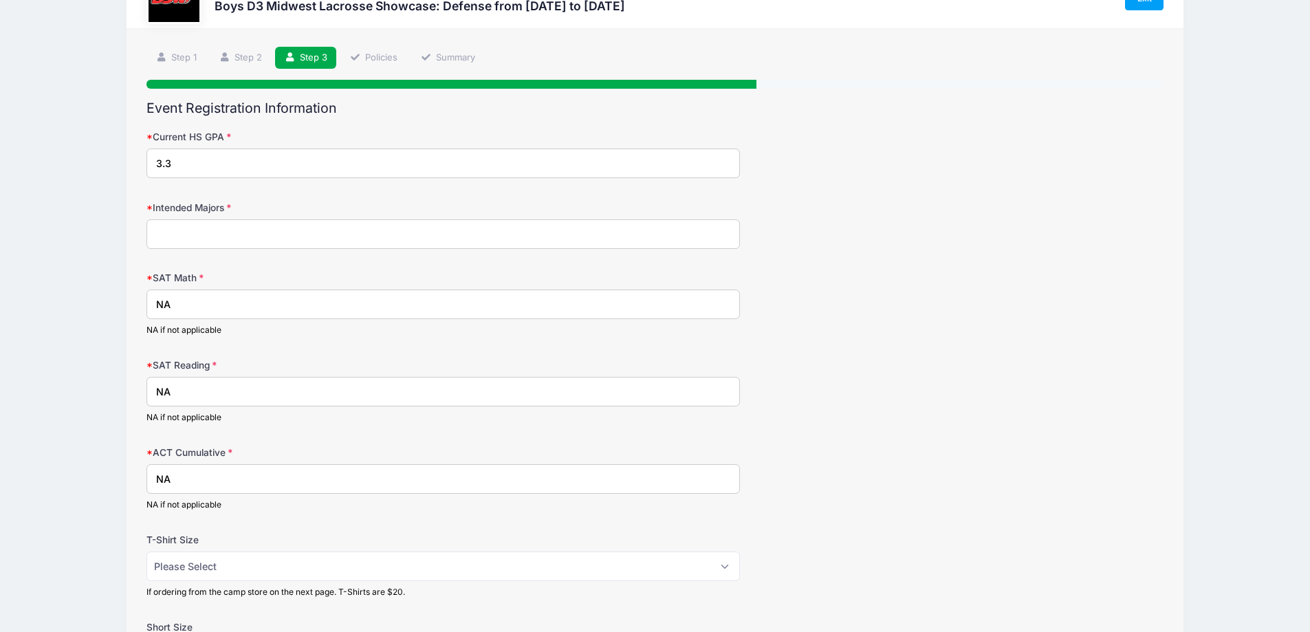
scroll to position [138, 0]
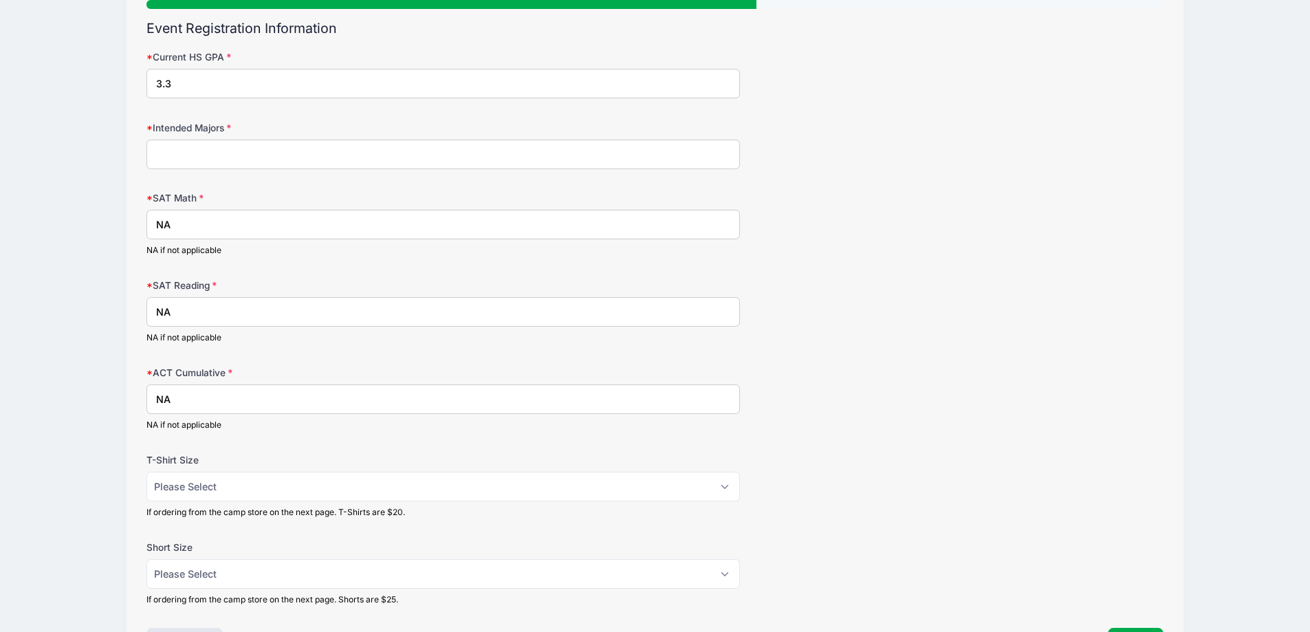
type input "NA"
click at [279, 485] on select "Please Select Adult Small Adult Medium Adult Large Adult XL" at bounding box center [444, 487] width 594 height 30
select select "Adult Medium"
click at [147, 472] on select "Please Select Adult Small Adult Medium Adult Large Adult XL" at bounding box center [444, 487] width 594 height 30
click at [239, 572] on select "Please Select Adult Small Adult Medium Adult Large Adult XL" at bounding box center [444, 574] width 594 height 30
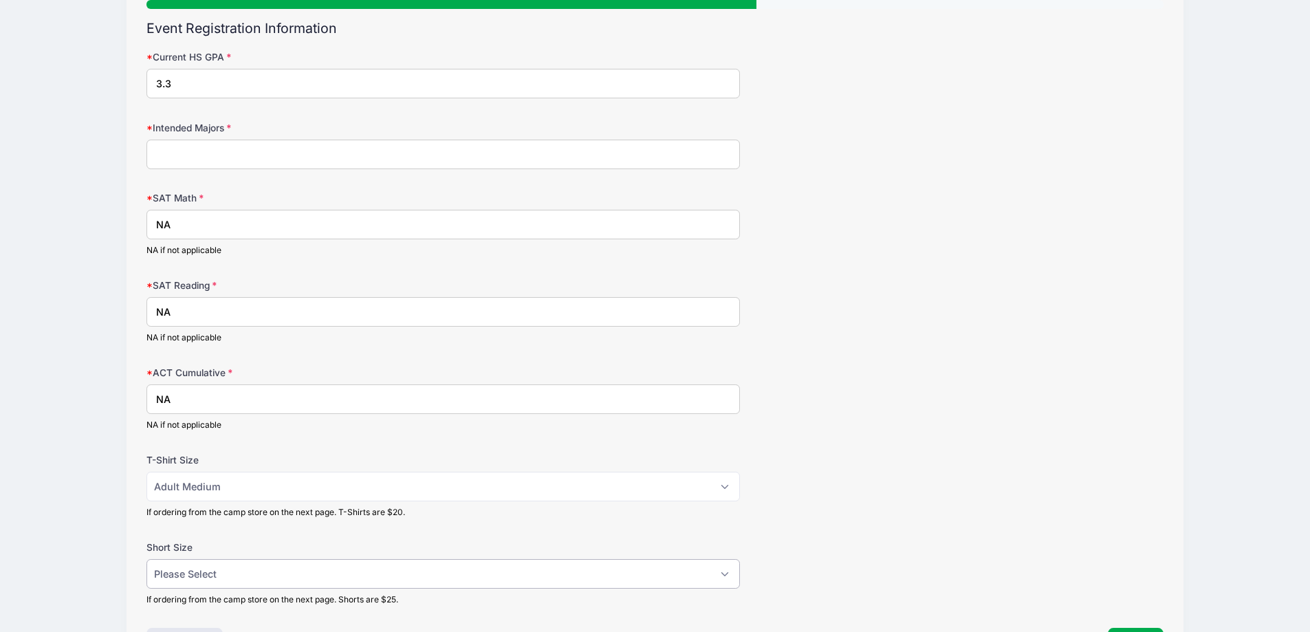
select select "Adult Medium"
click at [147, 559] on select "Please Select Adult Small Adult Medium Adult Large Adult XL" at bounding box center [444, 574] width 594 height 30
drag, startPoint x: 100, startPoint y: 517, endPoint x: 118, endPoint y: 515, distance: 18.7
click at [100, 517] on div "D3 Midwest Lacrosse Showcase Boys D3 Midwest Lacrosse Showcase: Defense from [D…" at bounding box center [655, 296] width 1269 height 869
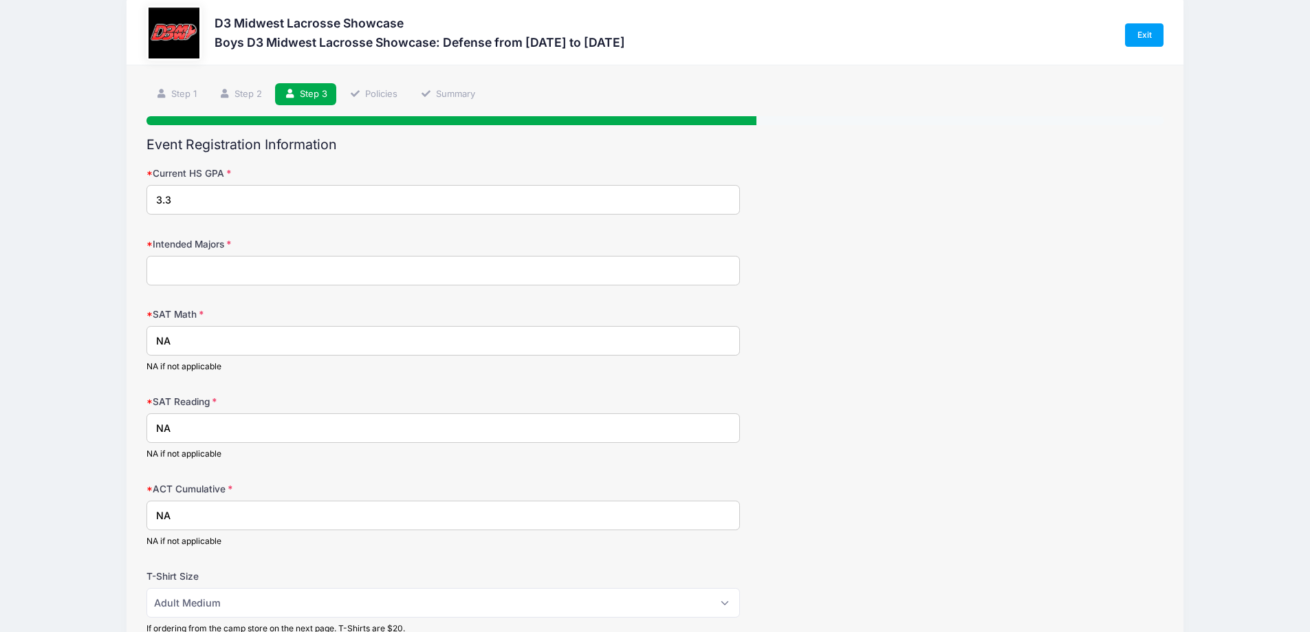
scroll to position [0, 0]
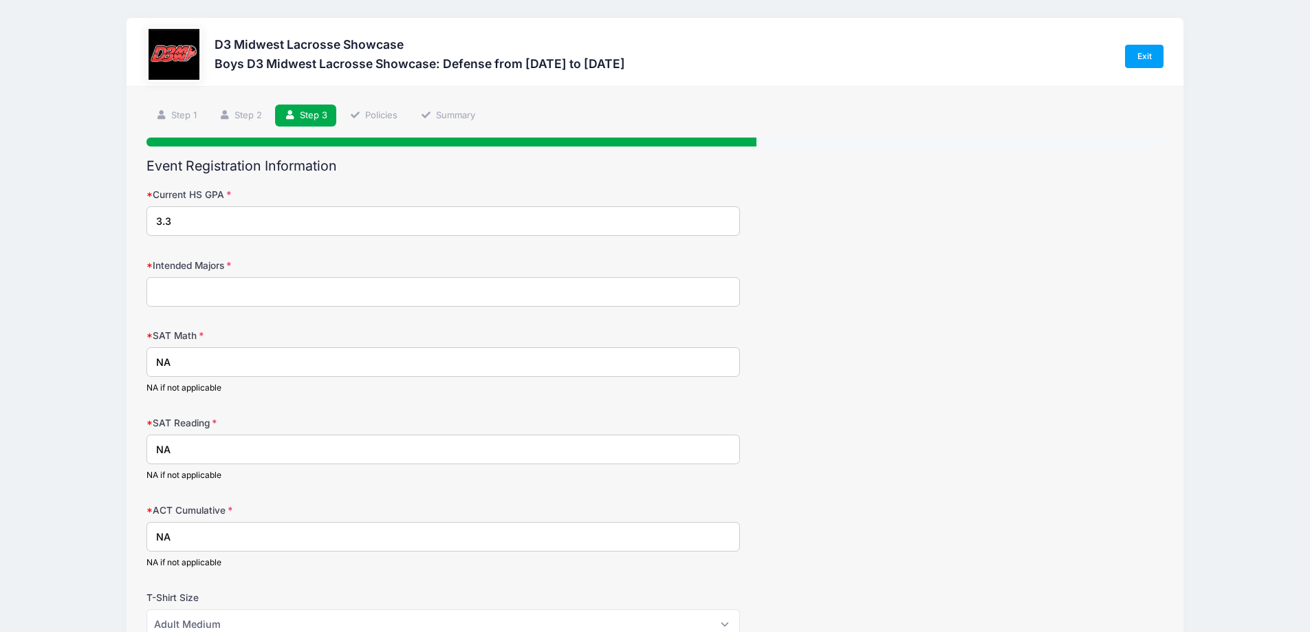
click at [221, 291] on input "Intended Majors" at bounding box center [444, 292] width 594 height 30
click at [233, 289] on input "Intended Majors" at bounding box center [444, 292] width 594 height 30
click at [480, 296] on input "Kinesiology/Exercise Science, Biology, Health Sciences," at bounding box center [444, 292] width 594 height 30
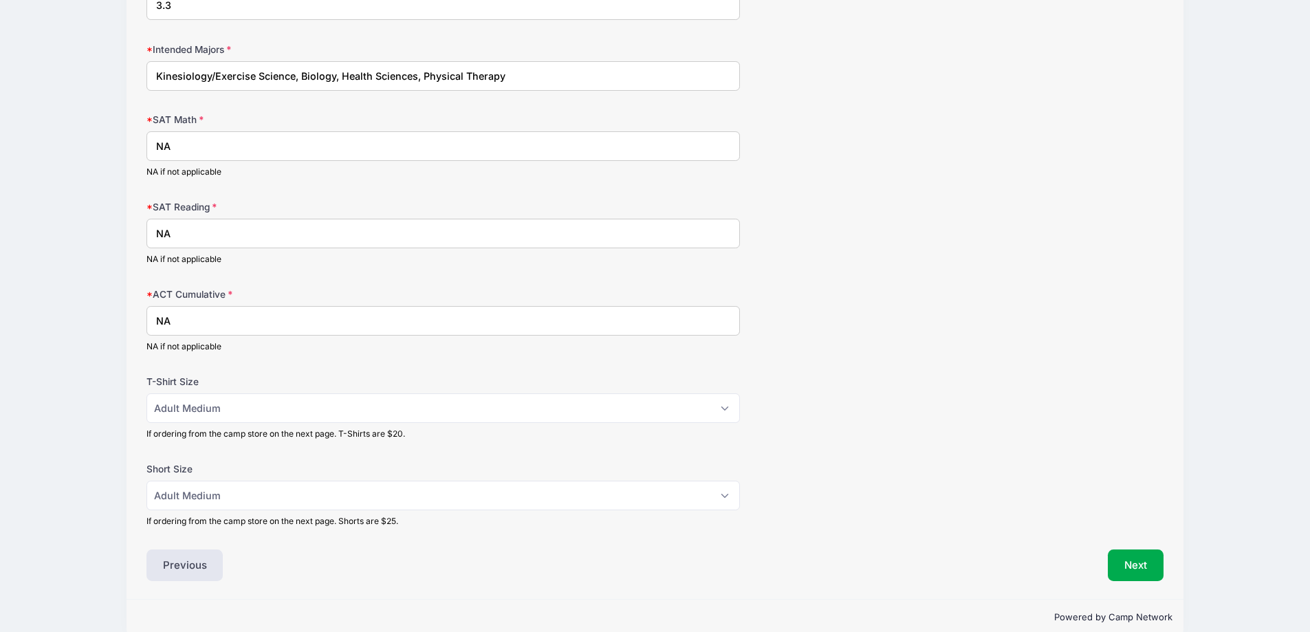
scroll to position [237, 0]
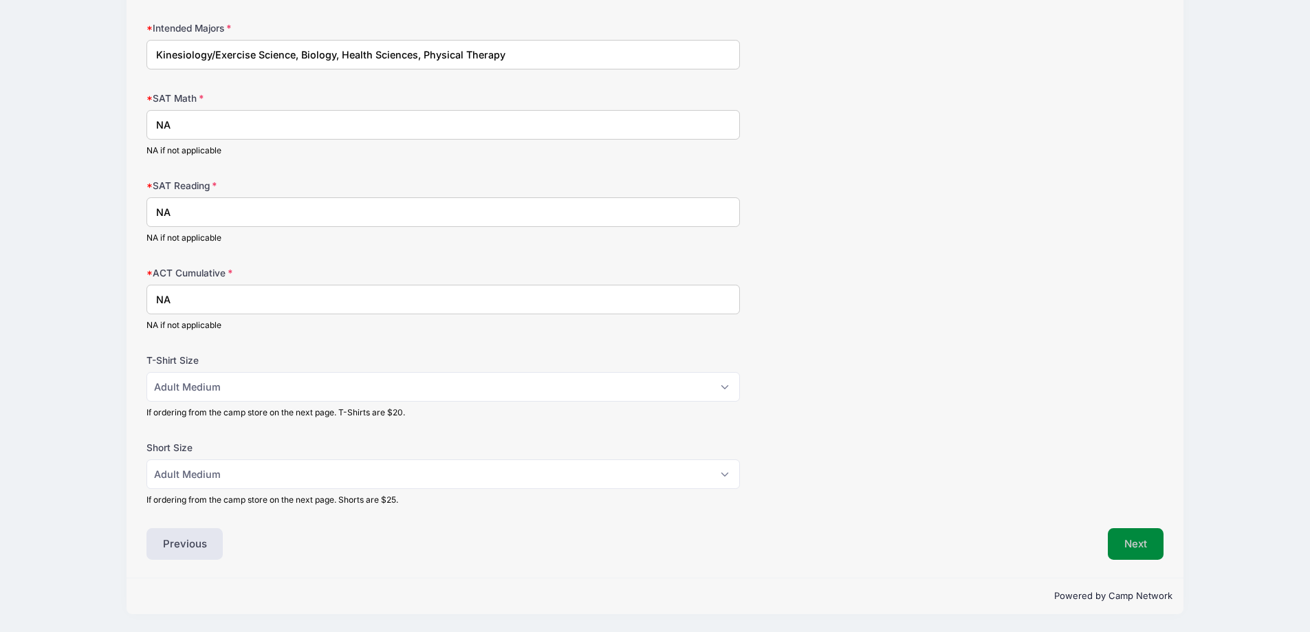
type input "Kinesiology/Exercise Science, Biology, Health Sciences, Physical Therapy"
click at [1137, 537] on button "Next" at bounding box center [1136, 544] width 56 height 32
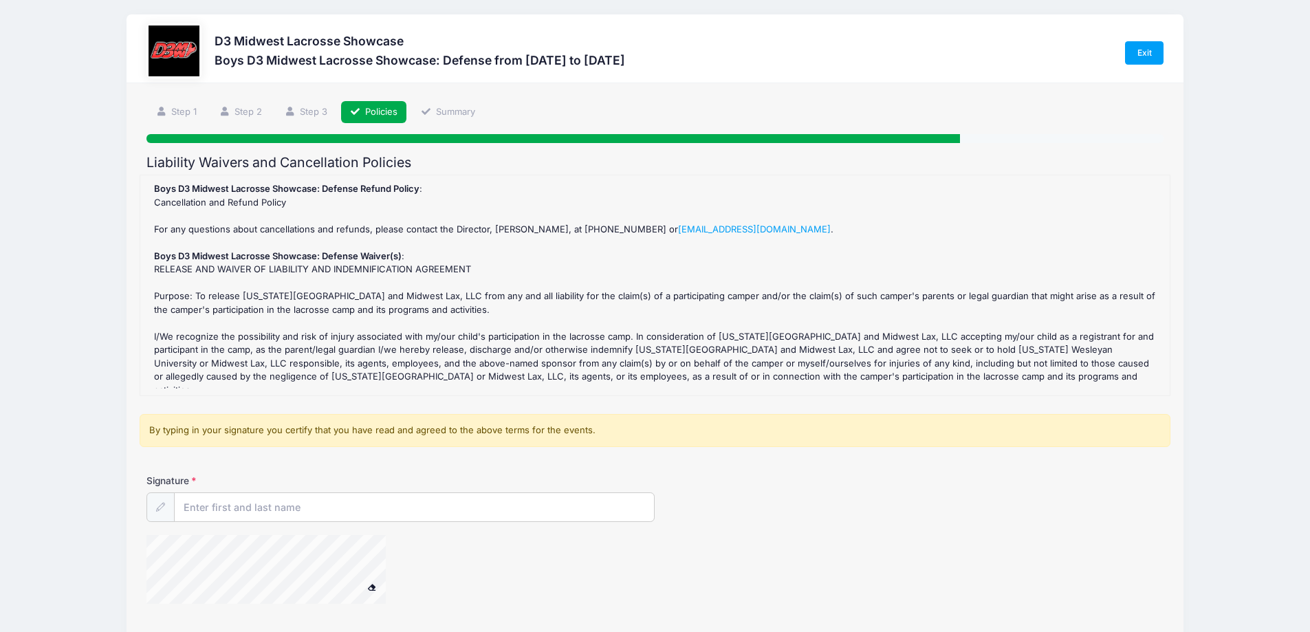
scroll to position [0, 0]
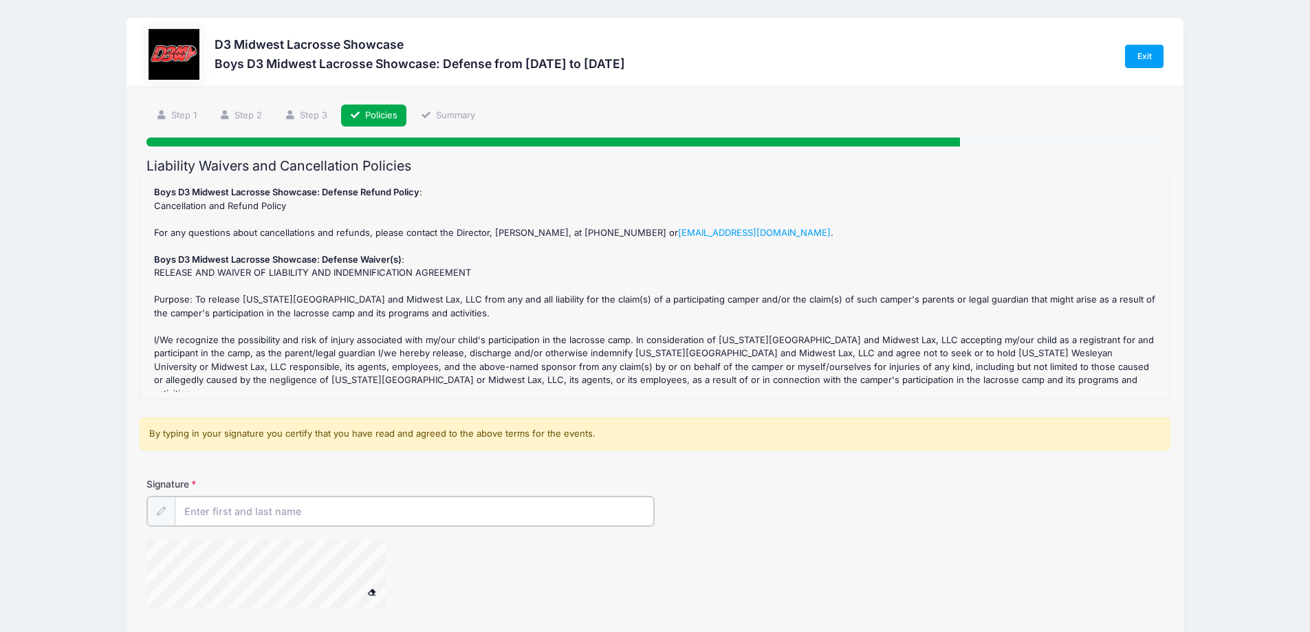
click at [257, 512] on input "Signature" at bounding box center [415, 512] width 480 height 30
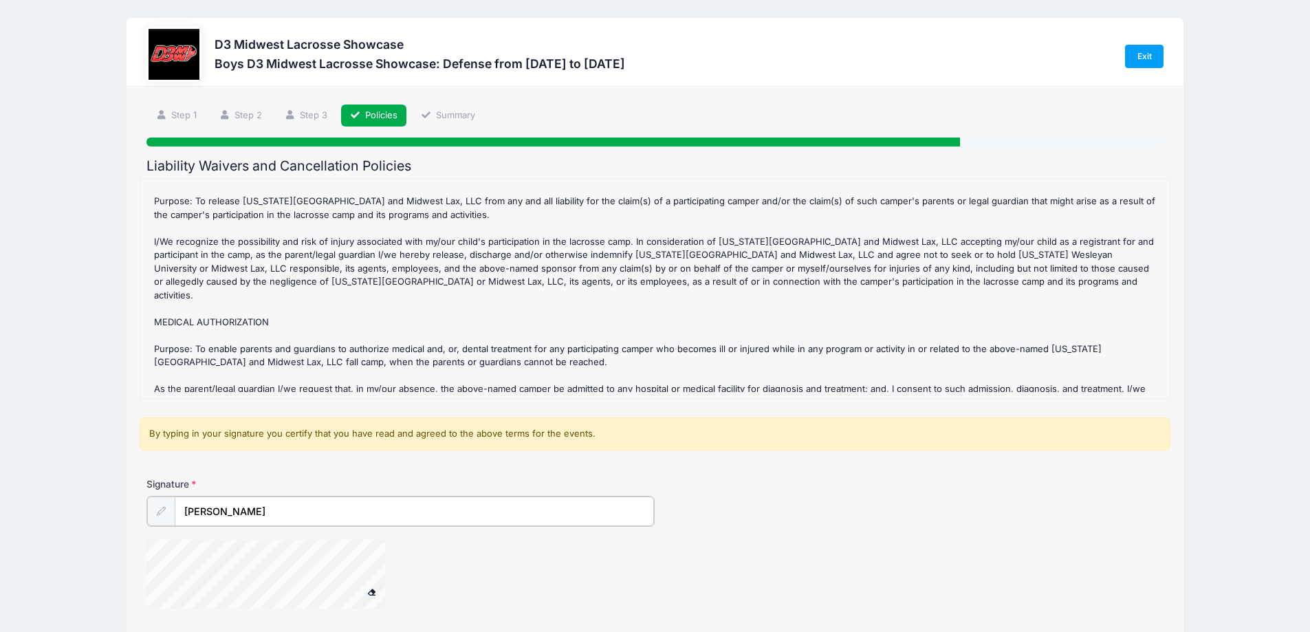
scroll to position [116, 0]
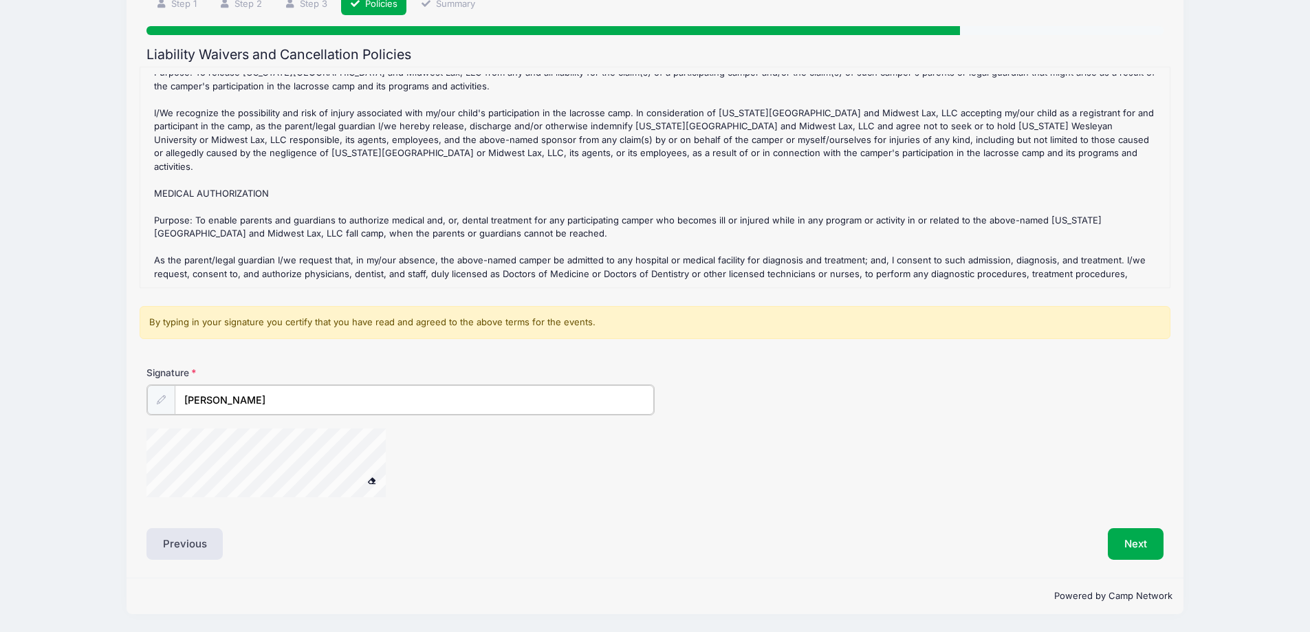
type input "[PERSON_NAME]"
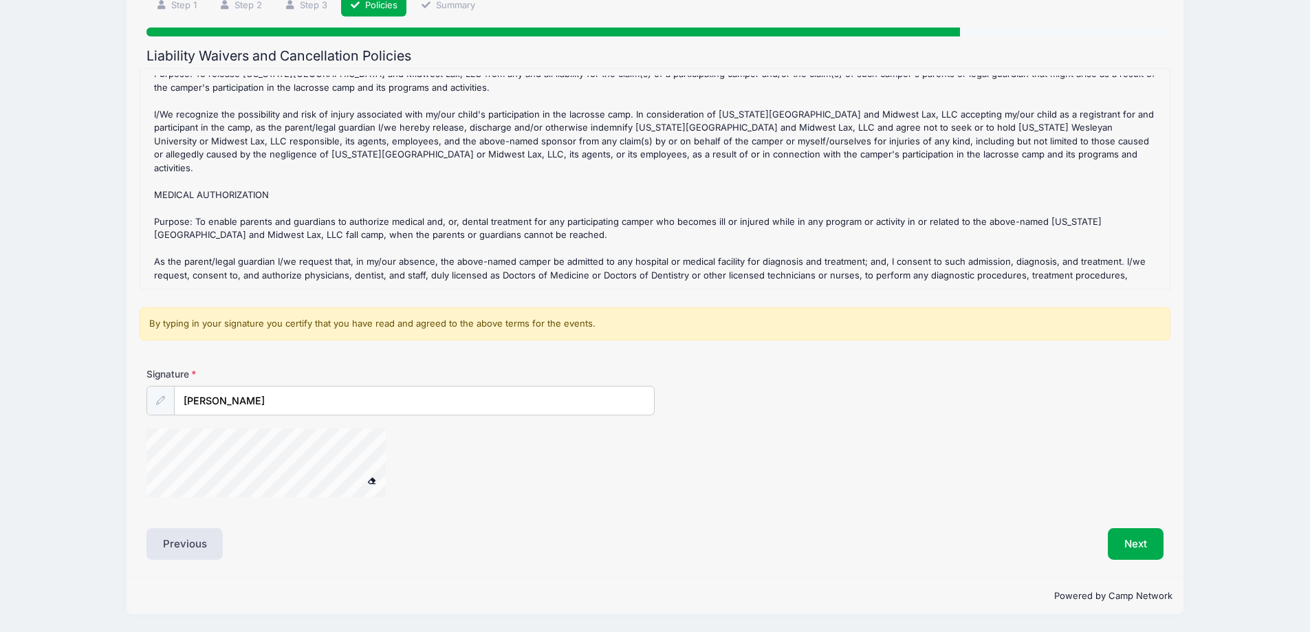
scroll to position [110, 0]
click at [545, 480] on div at bounding box center [486, 465] width 678 height 73
click at [1134, 539] on button "Next" at bounding box center [1136, 544] width 56 height 32
click at [1142, 543] on button "Next" at bounding box center [1136, 544] width 56 height 32
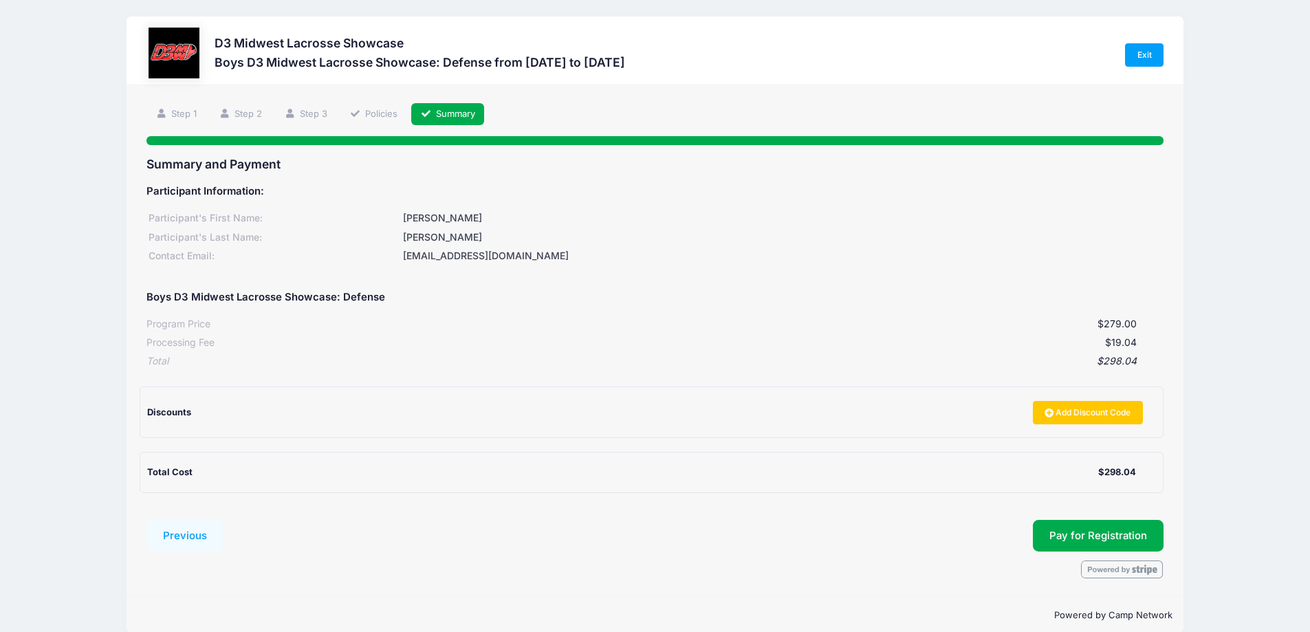
scroll to position [0, 0]
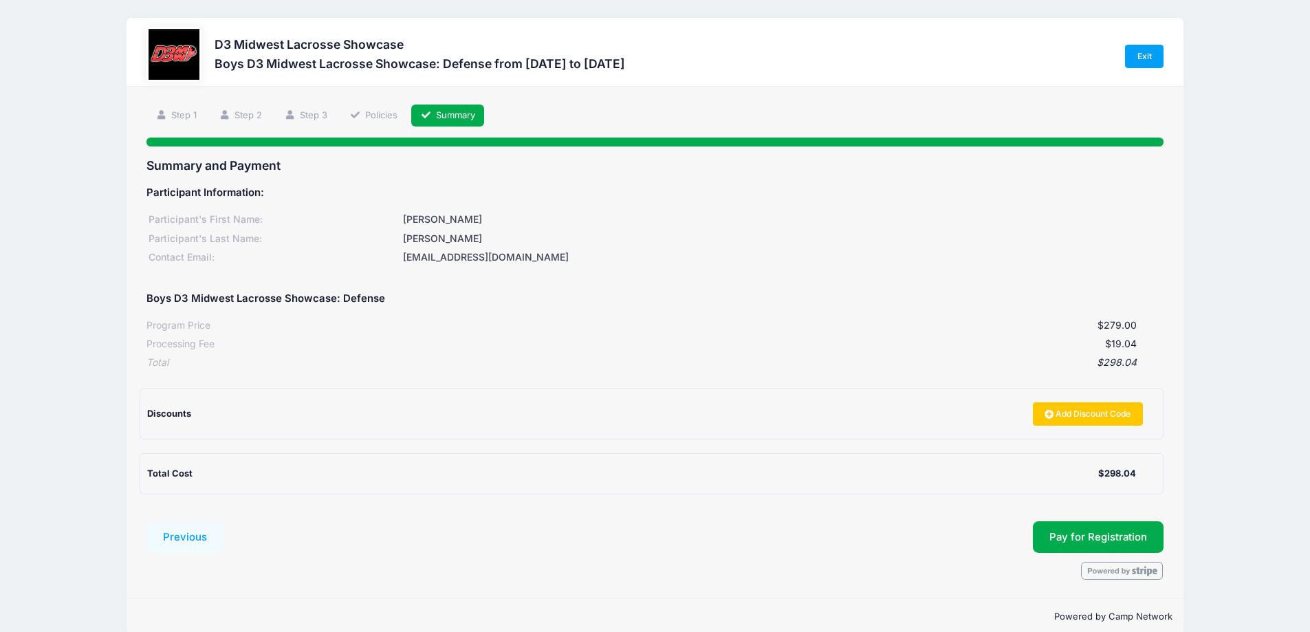
click at [950, 289] on div "Boys D3 Midwest Lacrosse Showcase: Defense" at bounding box center [655, 299] width 1017 height 32
click at [699, 317] on div "Program Price $279.00" at bounding box center [655, 323] width 1017 height 19
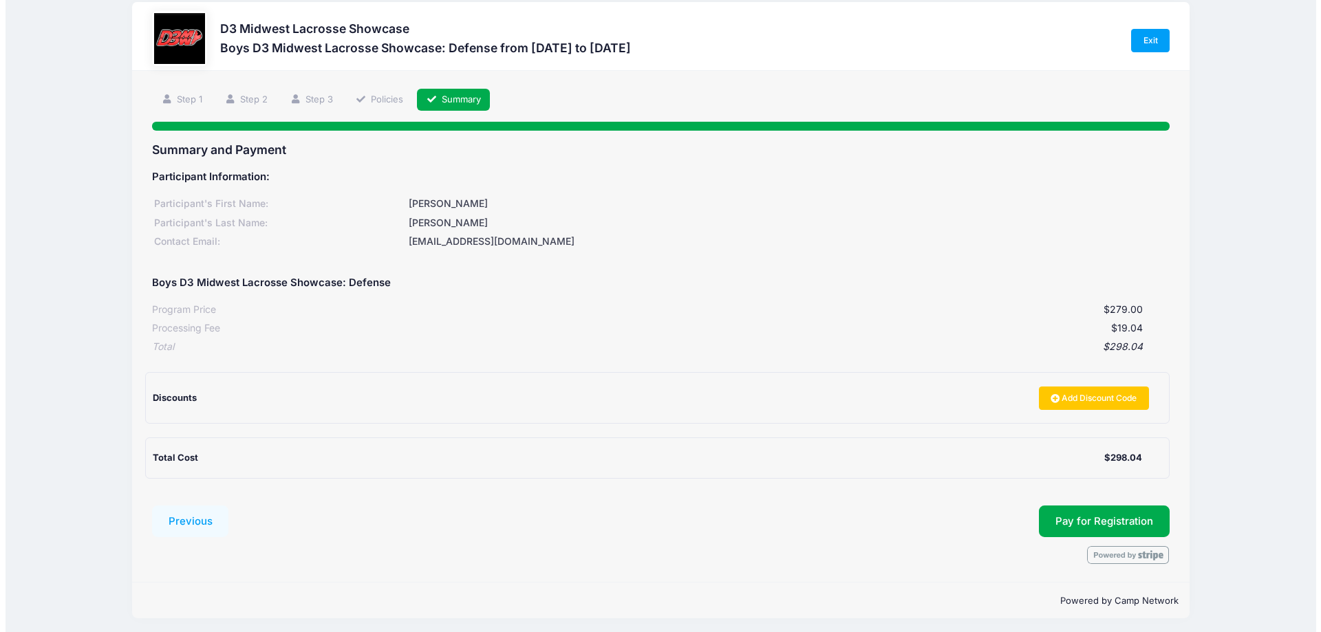
scroll to position [20, 0]
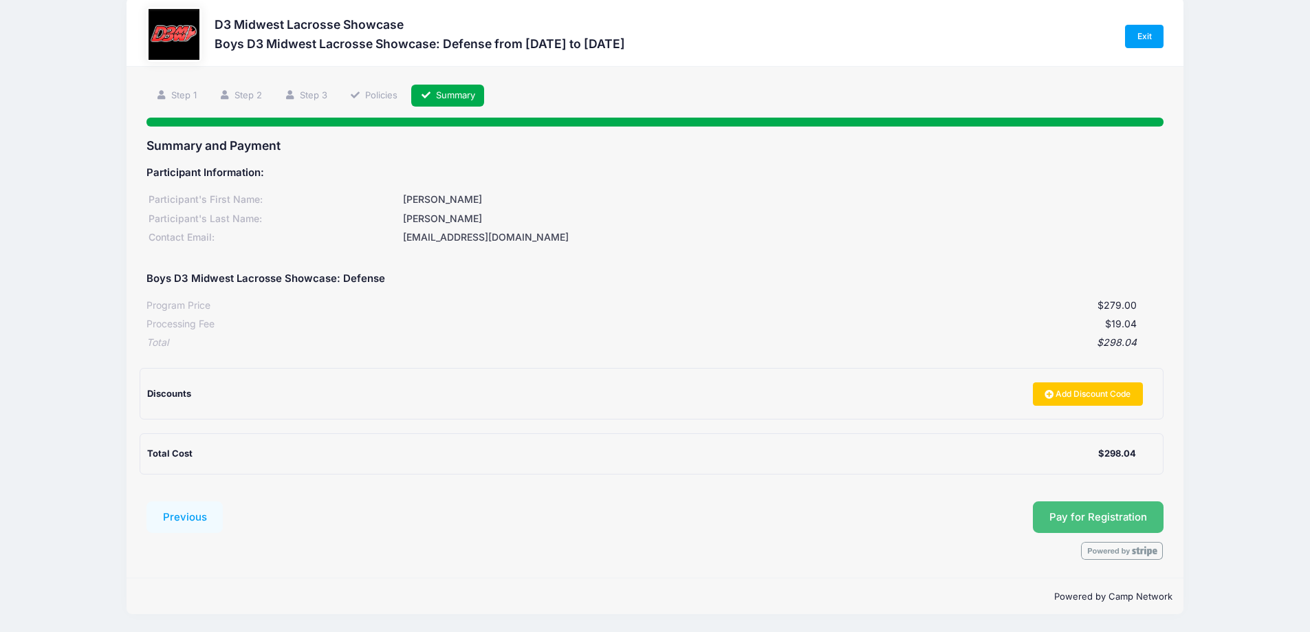
click at [1127, 517] on button "Pay for Registration" at bounding box center [1098, 517] width 131 height 32
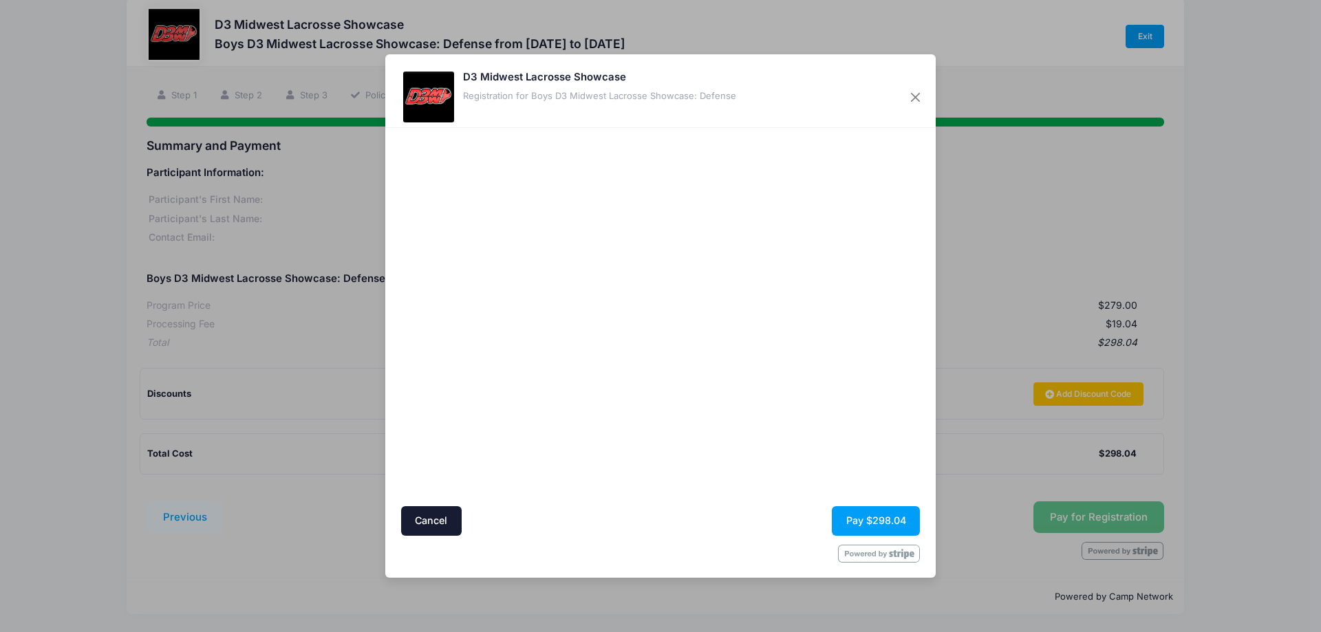
click at [708, 421] on div at bounding box center [793, 316] width 253 height 365
click at [834, 436] on div at bounding box center [793, 316] width 253 height 365
click at [882, 530] on button "Pay $298.04" at bounding box center [876, 521] width 88 height 30
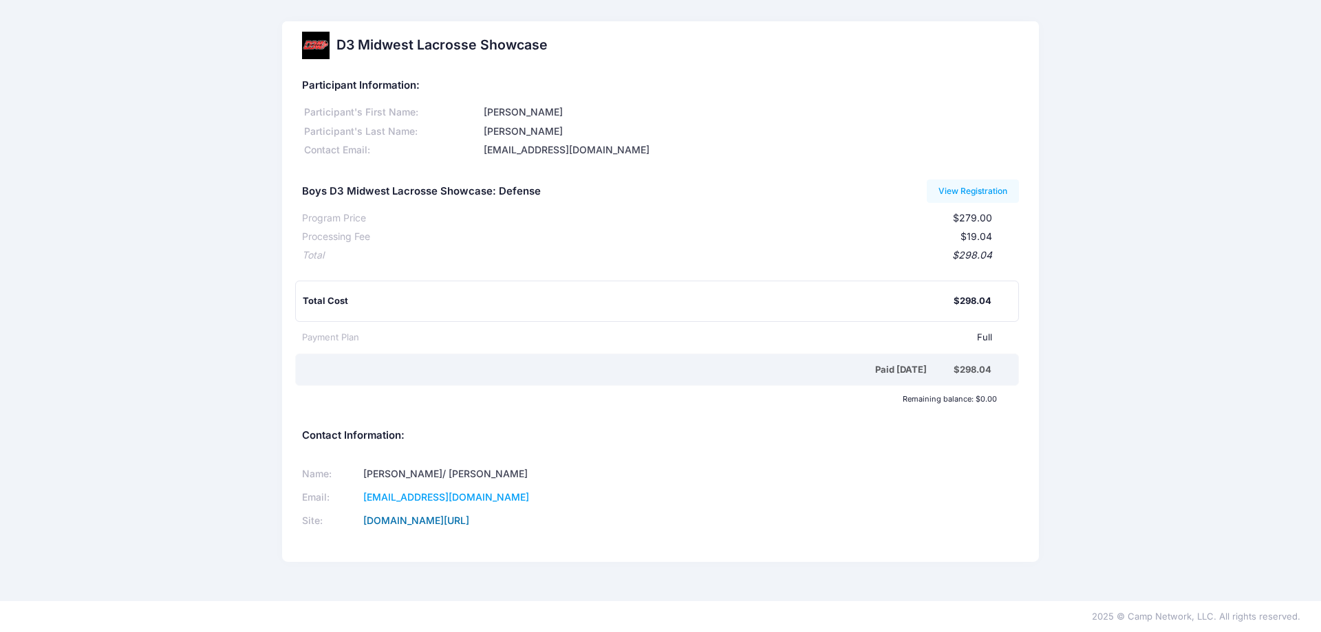
click at [469, 519] on link "www.d3midwestshowcase.com/index.html" at bounding box center [416, 521] width 106 height 12
